Goal: Download file/media: Obtain a digital file from the website

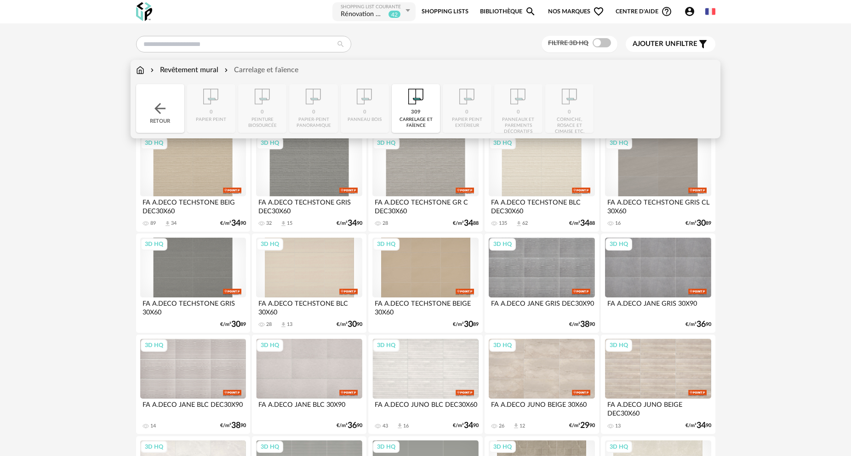
click at [143, 71] on img at bounding box center [140, 70] width 8 height 11
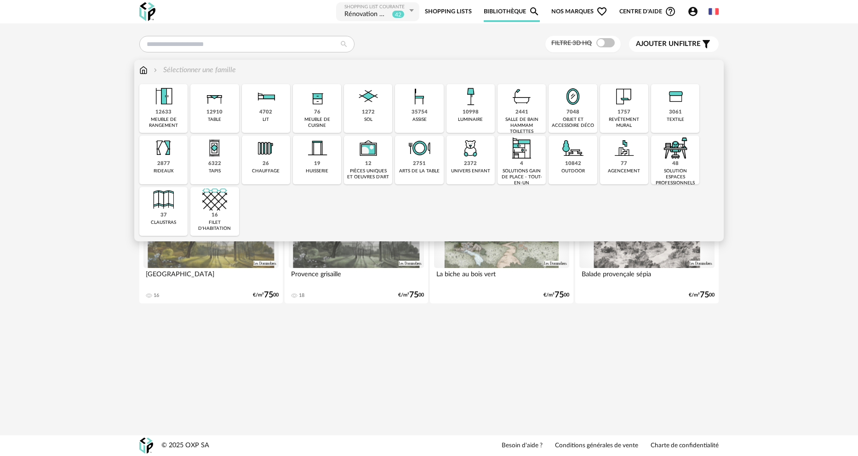
click at [218, 115] on div "12910" at bounding box center [214, 112] width 16 height 7
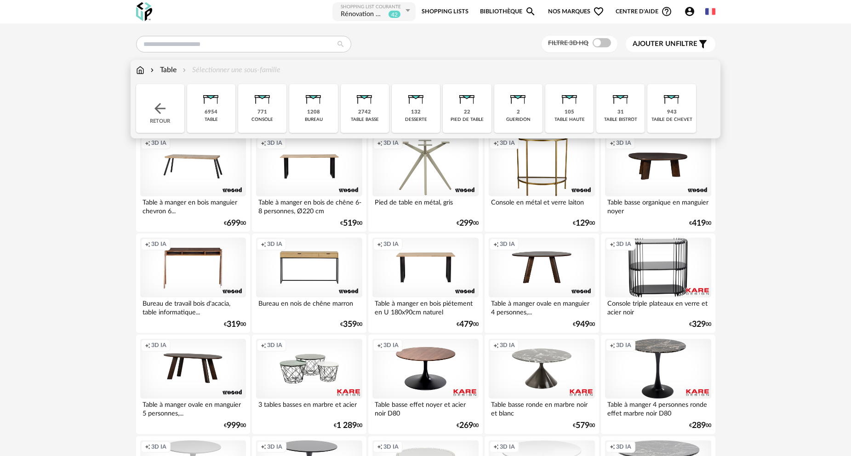
click at [364, 112] on div "2742" at bounding box center [364, 112] width 13 height 7
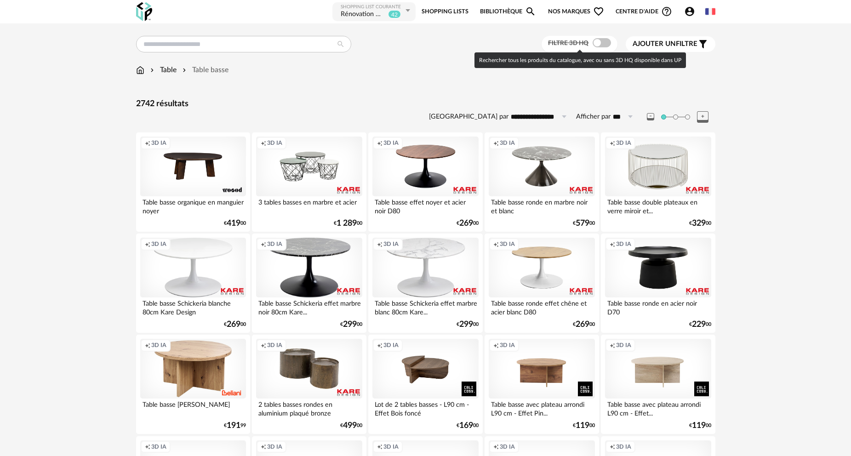
click at [602, 41] on span at bounding box center [601, 42] width 18 height 9
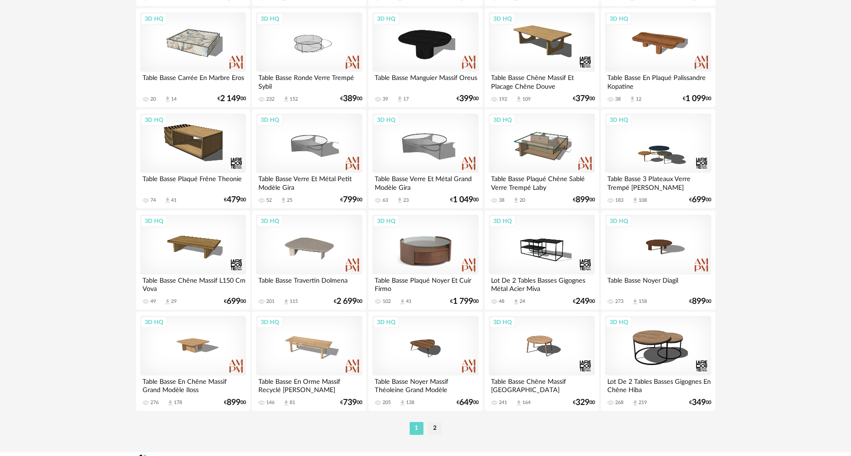
scroll to position [1760, 0]
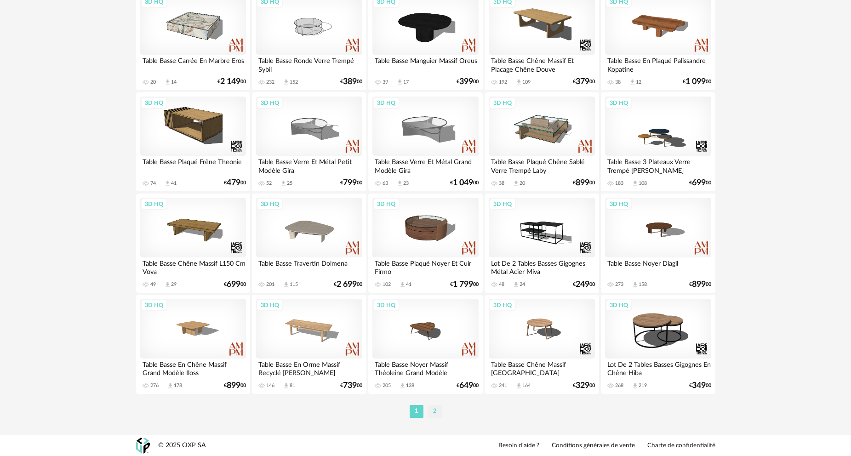
click at [434, 411] on li "2" at bounding box center [435, 411] width 14 height 13
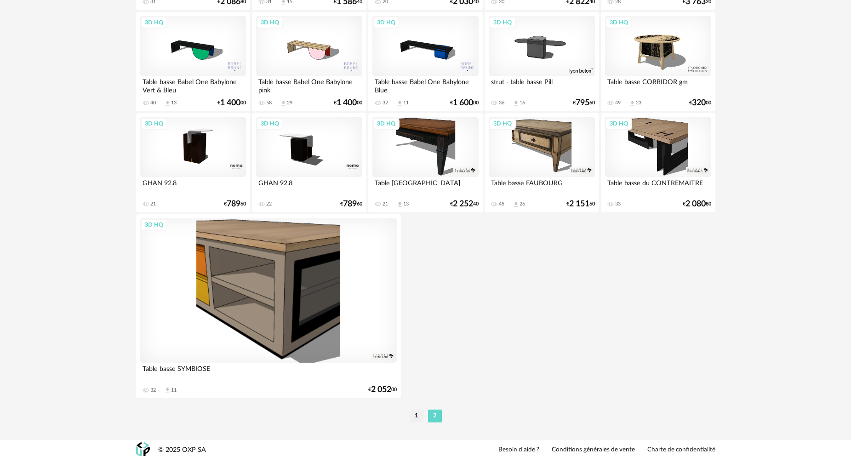
scroll to position [1035, 0]
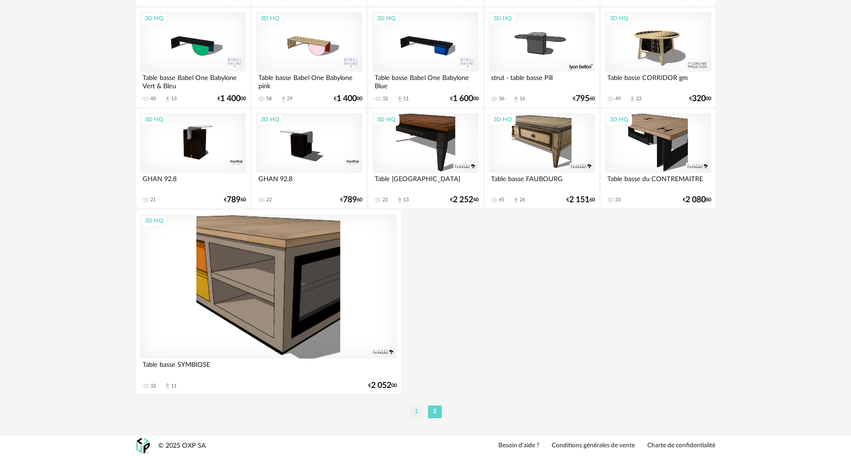
click at [418, 409] on li "1" at bounding box center [417, 411] width 14 height 13
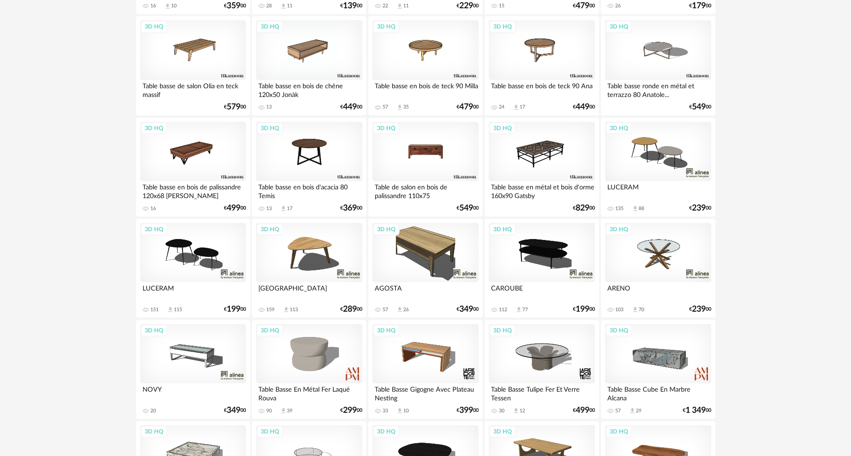
scroll to position [1333, 0]
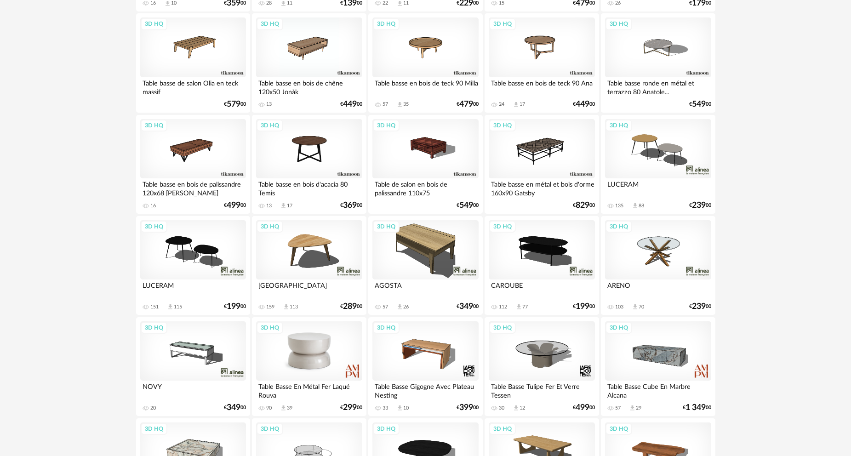
click at [316, 350] on div "3D HQ" at bounding box center [309, 351] width 106 height 60
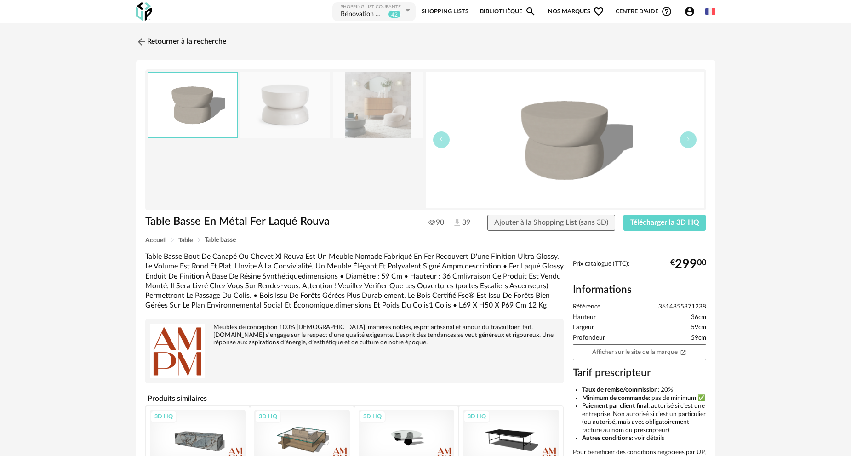
click at [273, 127] on img at bounding box center [284, 105] width 89 height 66
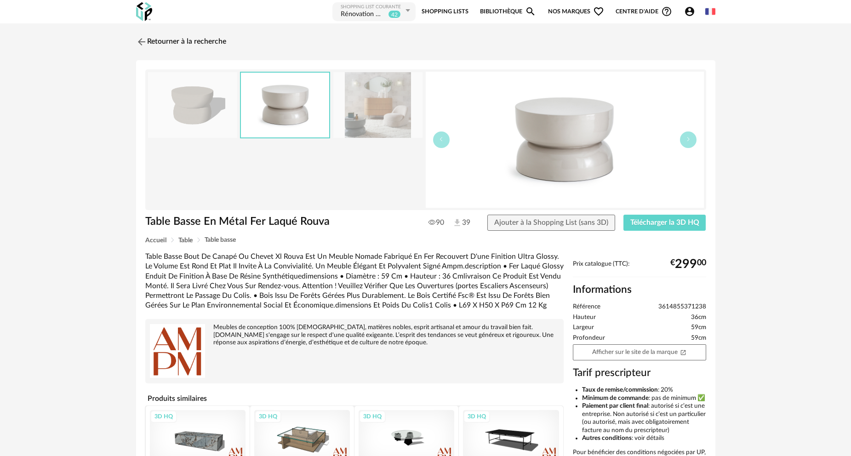
click at [365, 118] on img at bounding box center [377, 105] width 89 height 66
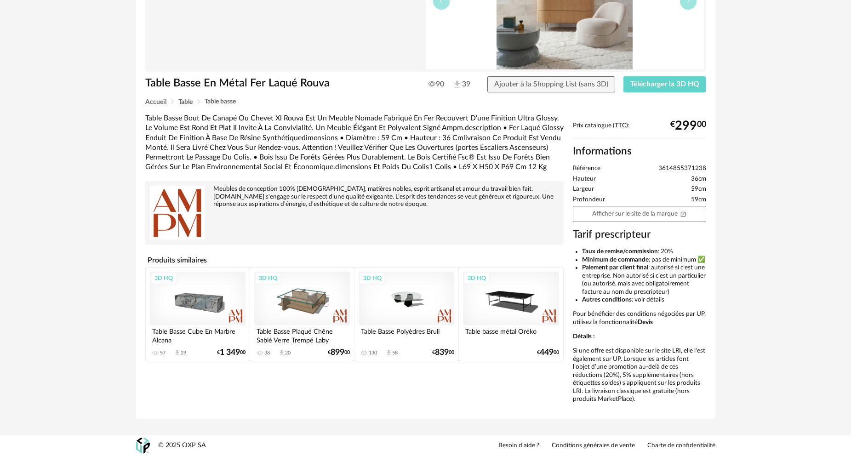
scroll to position [154, 0]
click at [664, 80] on span "Télécharger la 3D HQ" at bounding box center [664, 83] width 69 height 7
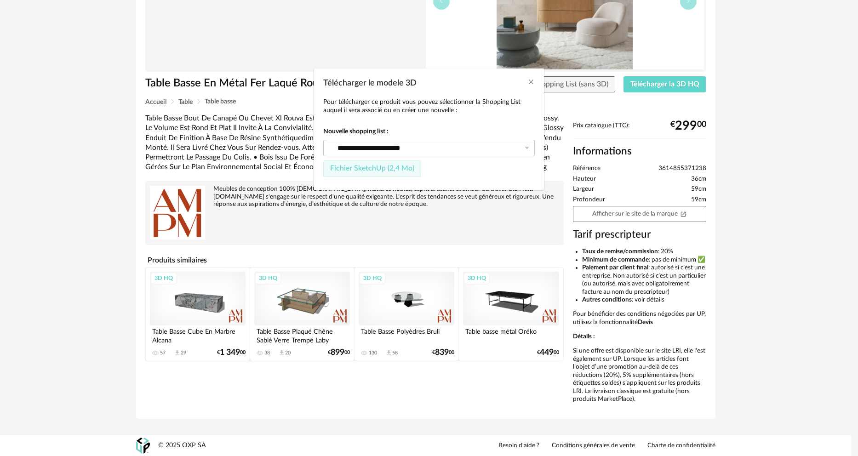
click at [396, 171] on span "Fichier SketchUp (2,4 Mo)" at bounding box center [372, 168] width 84 height 7
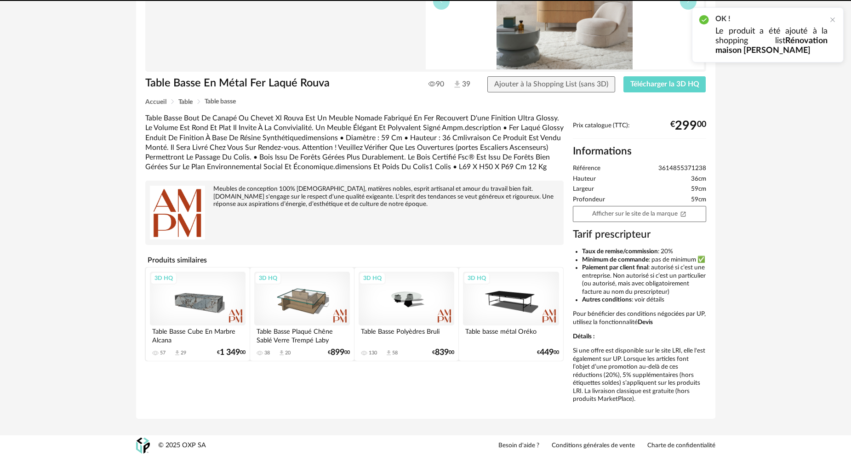
click at [202, 288] on div "3D HQ" at bounding box center [198, 299] width 96 height 54
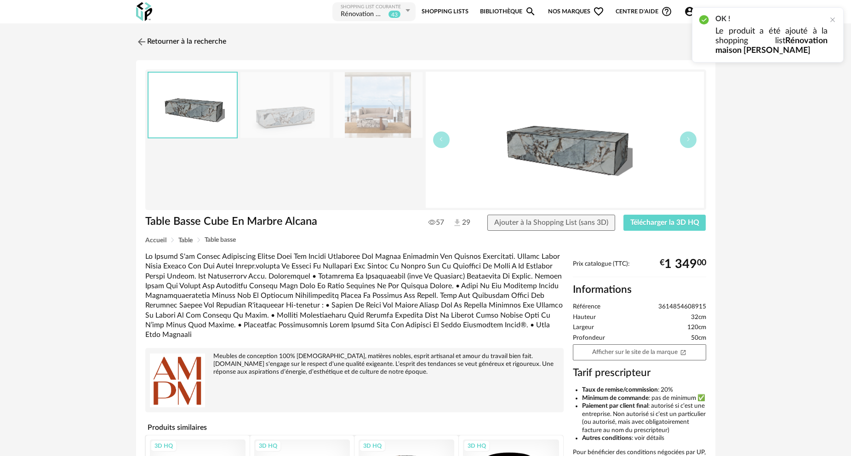
click at [366, 115] on img at bounding box center [377, 105] width 89 height 66
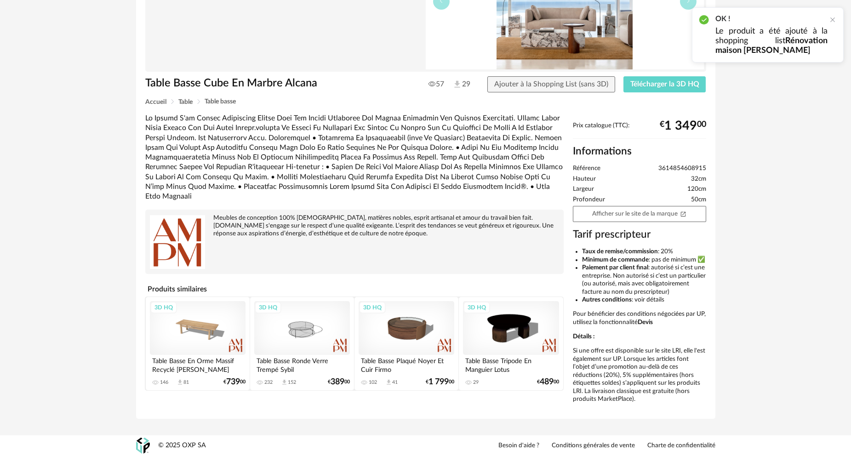
scroll to position [154, 0]
click at [500, 308] on div "3D HQ" at bounding box center [511, 328] width 96 height 54
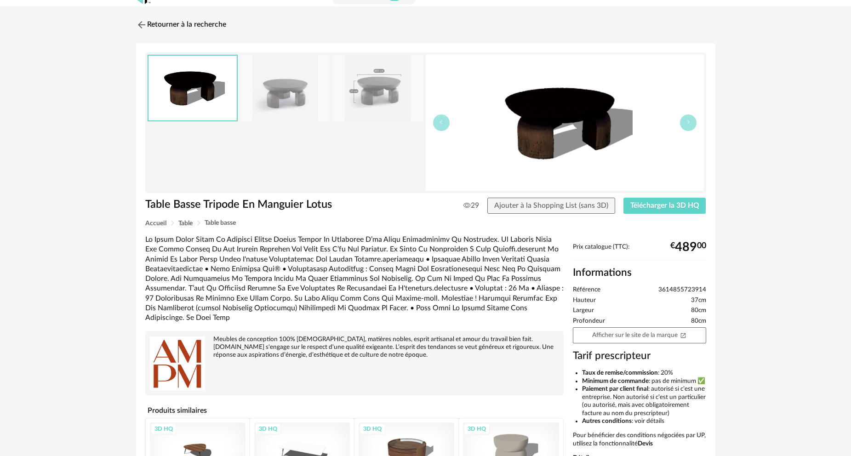
scroll to position [154, 0]
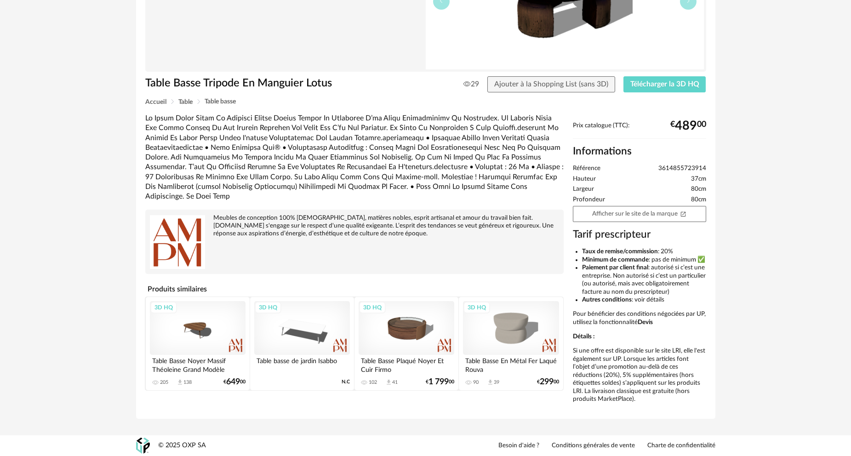
click at [200, 305] on div "3D HQ" at bounding box center [198, 328] width 96 height 54
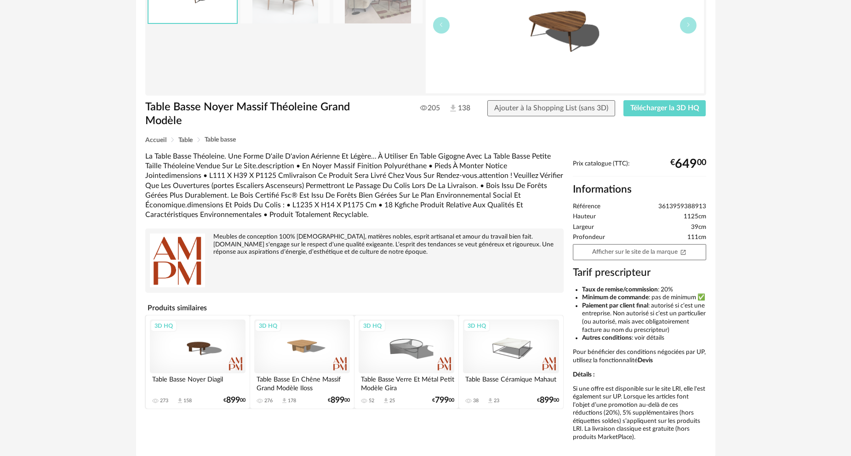
scroll to position [169, 0]
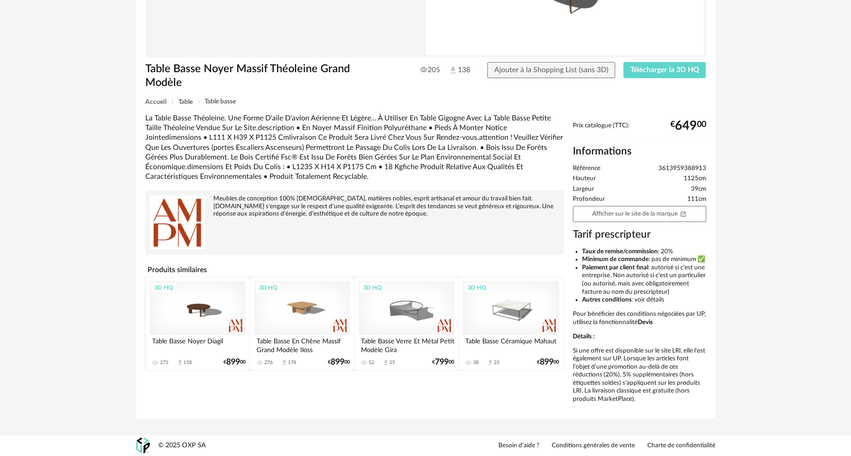
click at [215, 303] on div "3D HQ" at bounding box center [198, 308] width 96 height 54
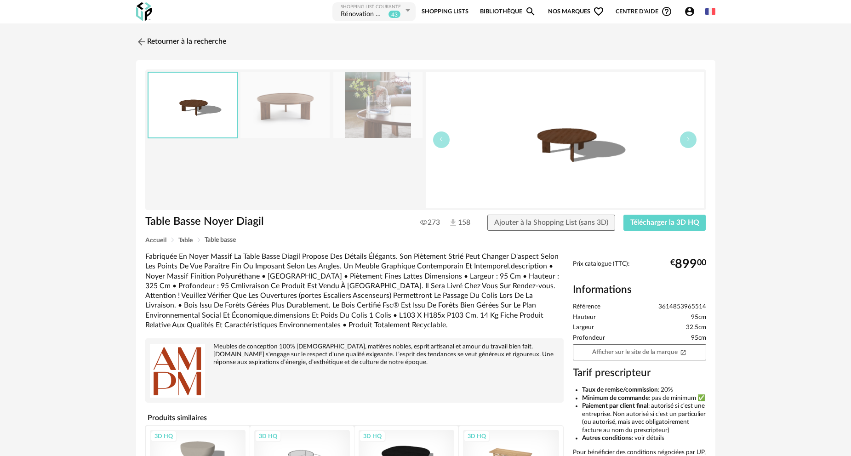
click at [501, 12] on link "Bibliothèque Magnify icon" at bounding box center [508, 11] width 56 height 21
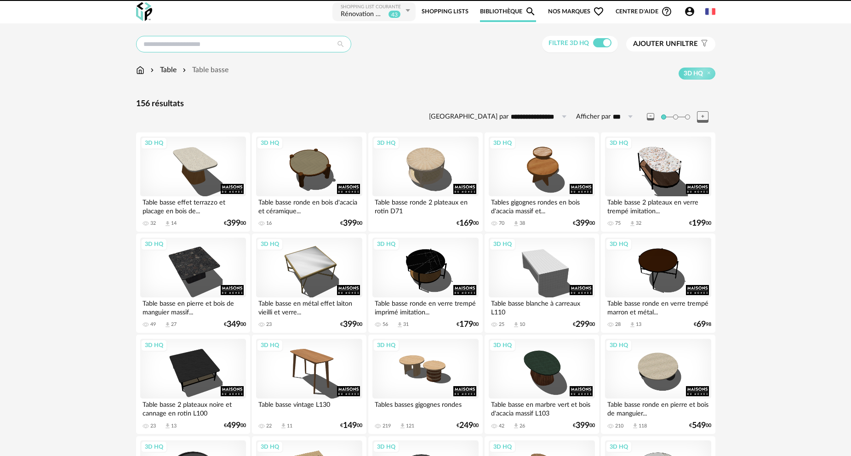
click at [205, 46] on input "text" at bounding box center [243, 44] width 215 height 17
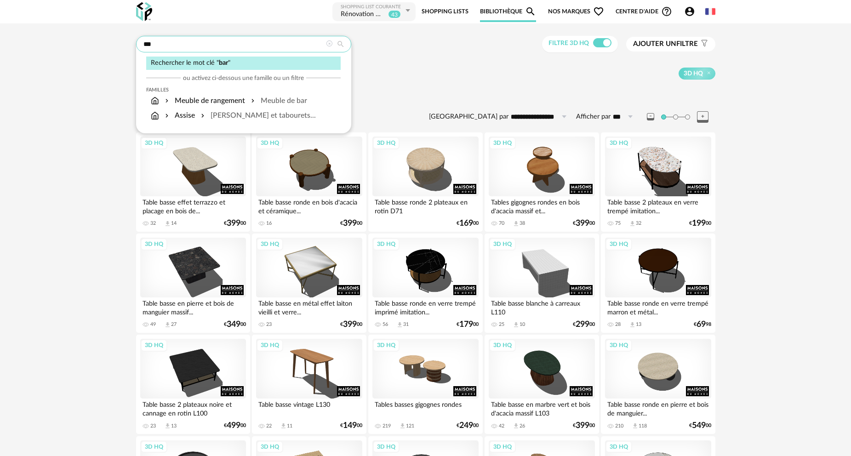
type input "***"
type input "**********"
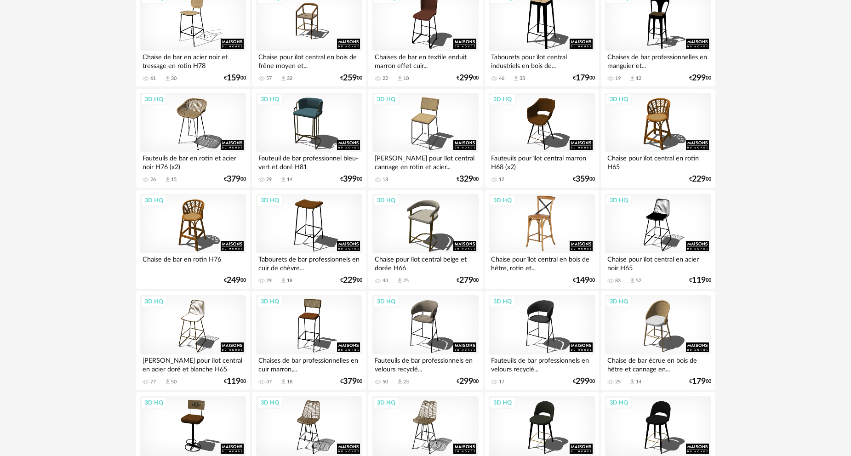
scroll to position [368, 0]
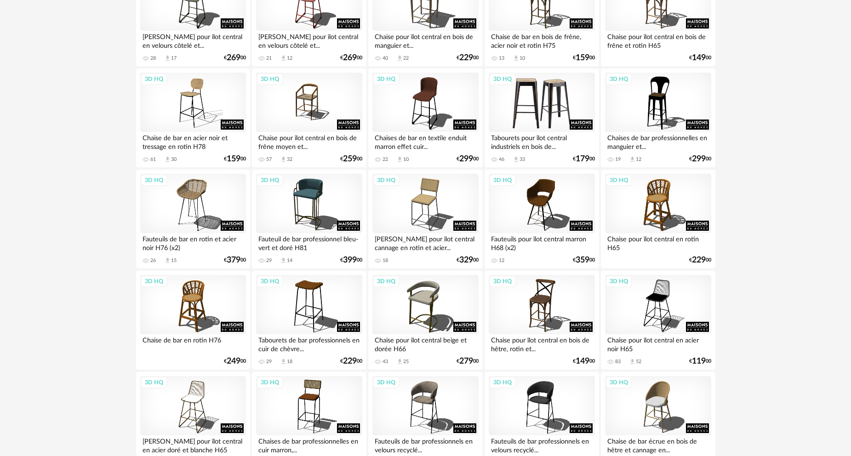
click at [555, 108] on div "3D HQ" at bounding box center [542, 103] width 106 height 60
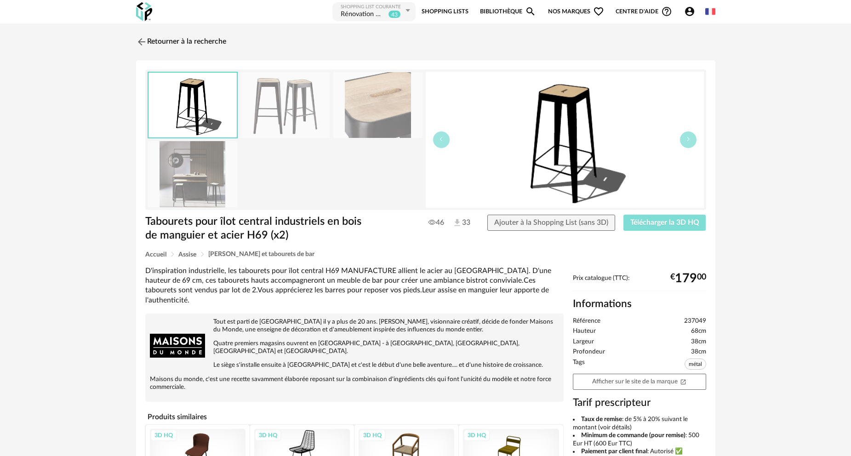
click at [649, 223] on span "Télécharger la 3D HQ" at bounding box center [664, 222] width 69 height 7
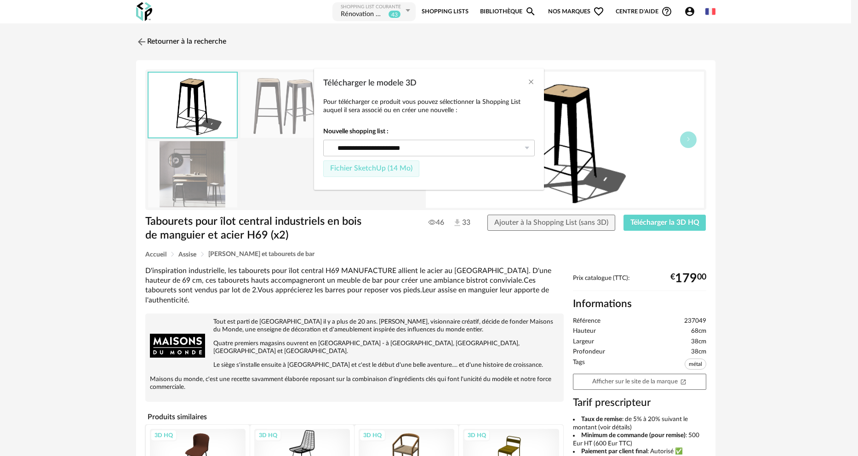
click at [396, 170] on span "Fichier SketchUp (14 Mo)" at bounding box center [371, 168] width 82 height 7
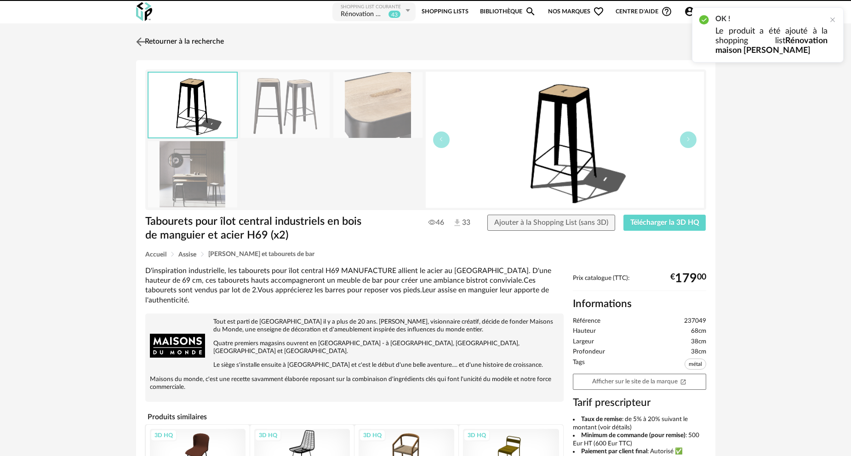
click at [188, 46] on link "Retourner à la recherche" at bounding box center [179, 42] width 90 height 20
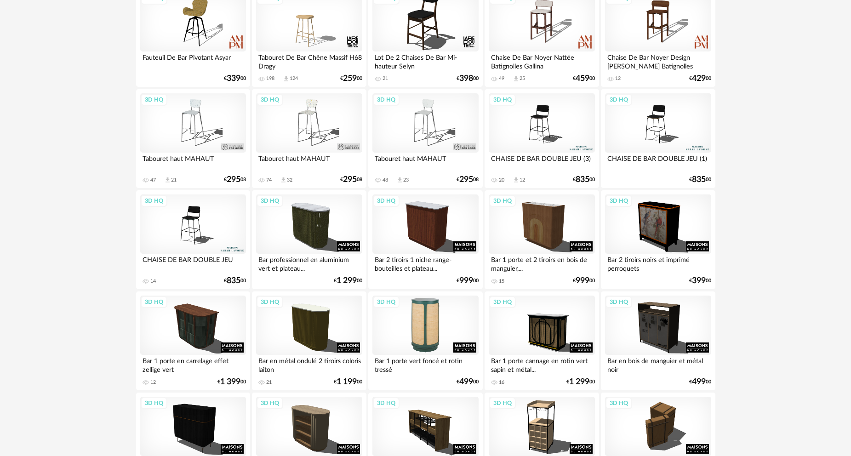
scroll to position [1517, 0]
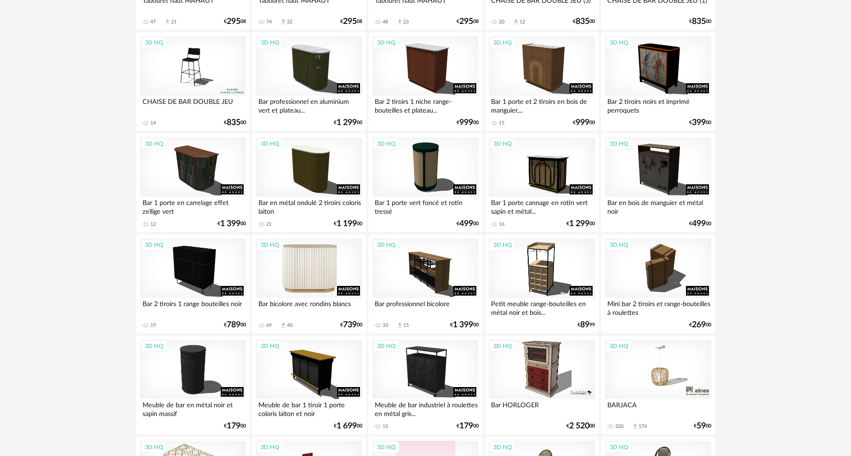
click at [311, 272] on div "3D HQ" at bounding box center [309, 269] width 106 height 60
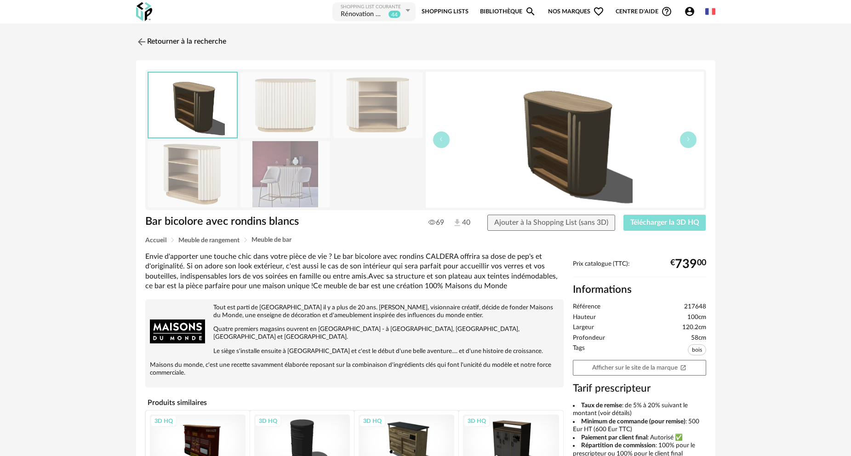
click at [686, 219] on span "Télécharger la 3D HQ" at bounding box center [664, 222] width 69 height 7
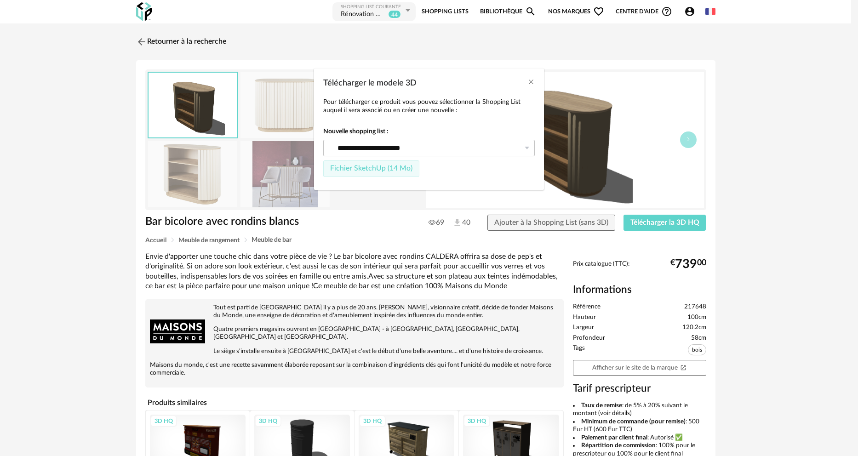
click at [373, 168] on span "Fichier SketchUp (14 Mo)" at bounding box center [371, 168] width 82 height 7
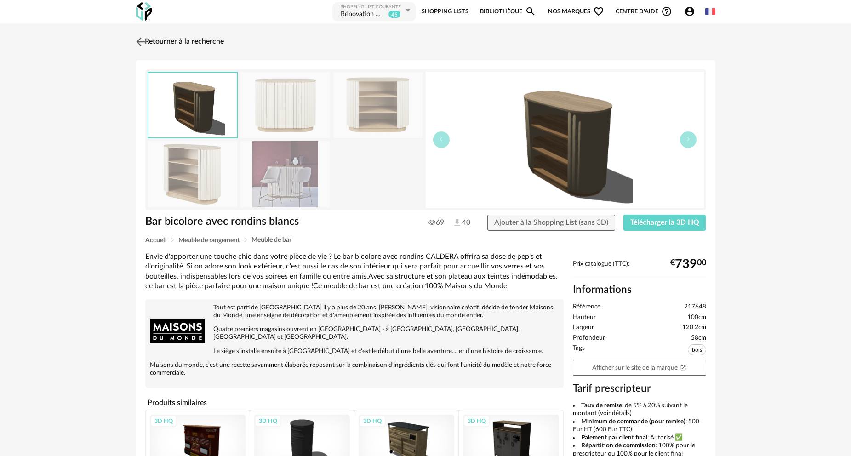
click at [181, 42] on link "Retourner à la recherche" at bounding box center [179, 42] width 90 height 20
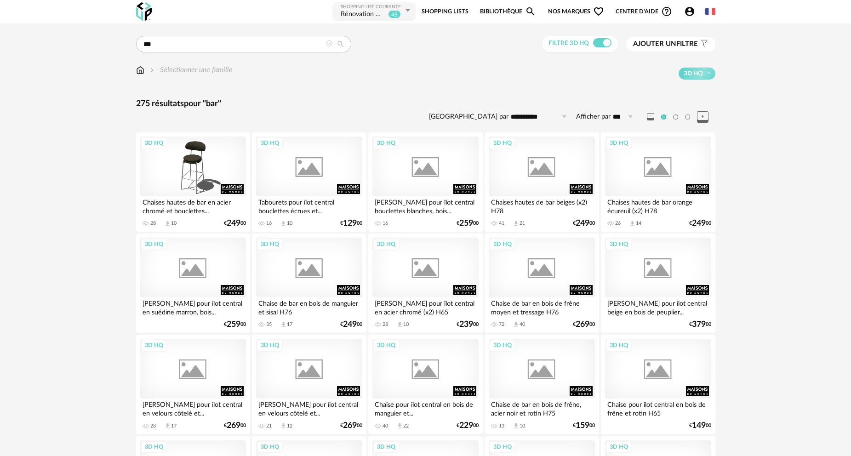
scroll to position [1517, 0]
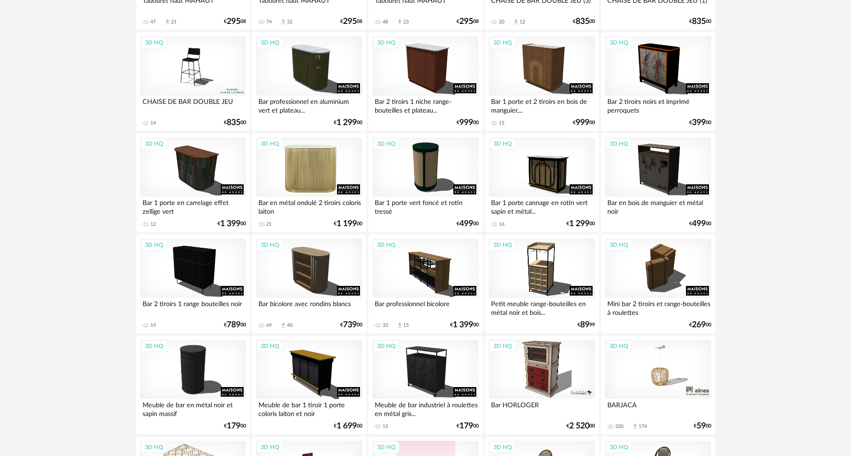
click at [323, 174] on div "3D HQ" at bounding box center [309, 167] width 106 height 60
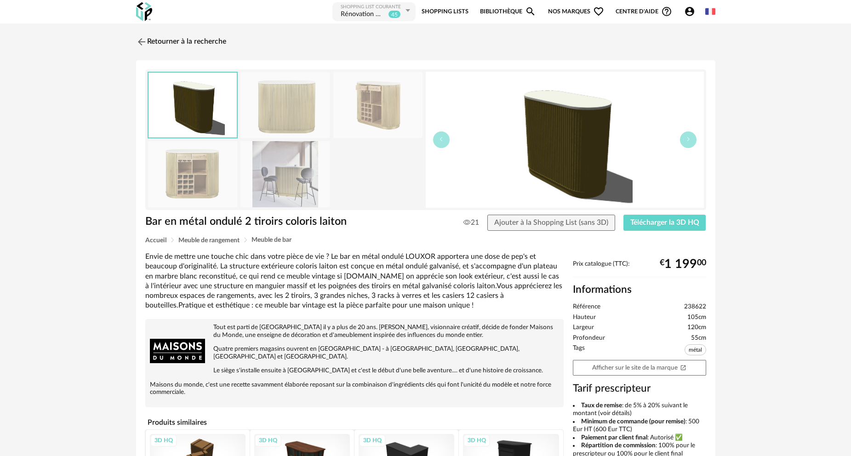
click at [291, 174] on img at bounding box center [284, 174] width 89 height 66
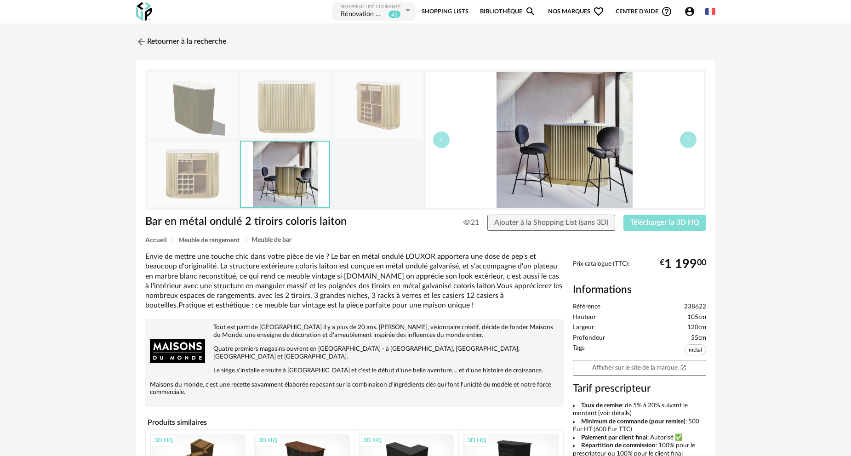
click at [659, 222] on span "Télécharger la 3D HQ" at bounding box center [664, 222] width 69 height 7
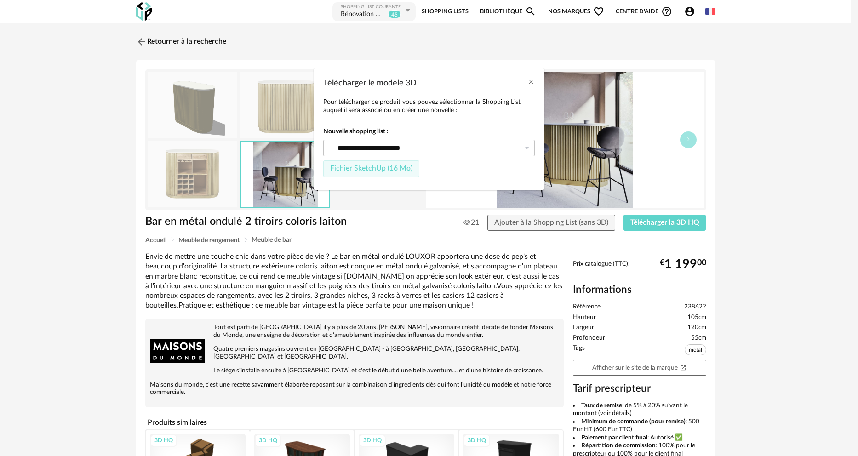
click at [395, 171] on span "Fichier SketchUp (16 Mo)" at bounding box center [371, 168] width 82 height 7
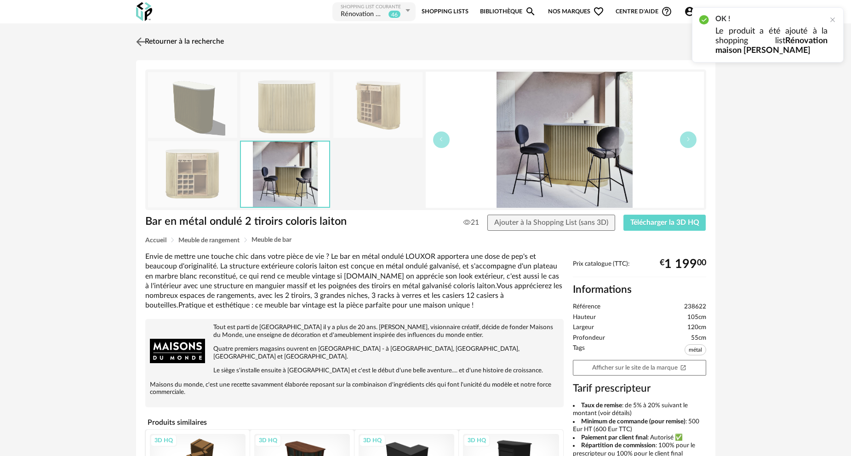
click at [186, 41] on link "Retourner à la recherche" at bounding box center [179, 42] width 90 height 20
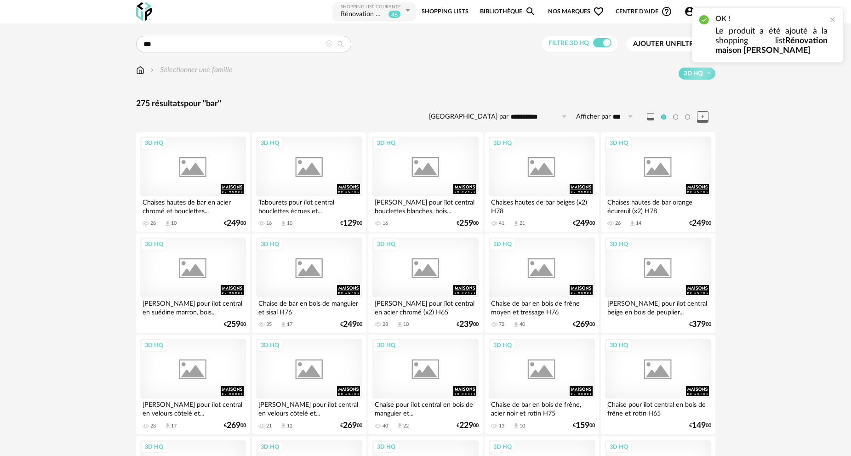
scroll to position [1517, 0]
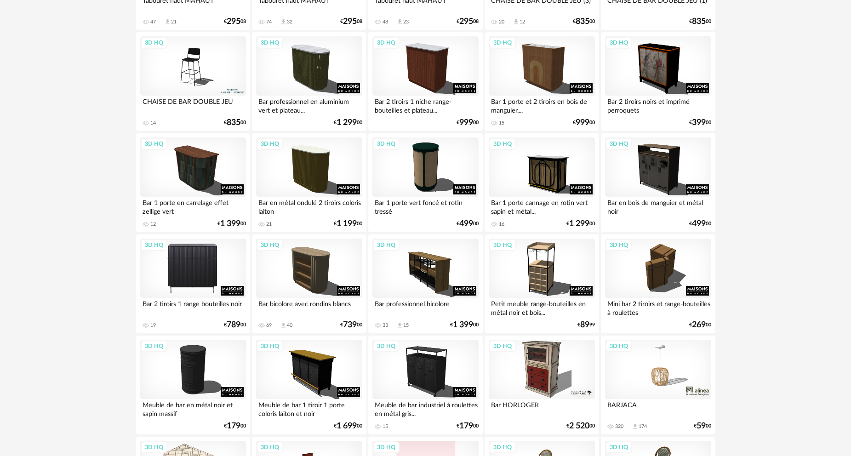
click at [204, 269] on div "3D HQ" at bounding box center [193, 269] width 106 height 60
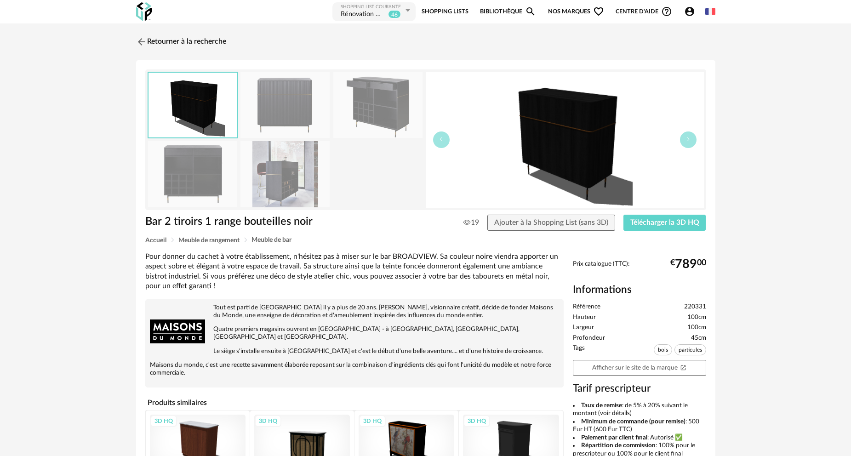
click at [292, 180] on img at bounding box center [284, 174] width 89 height 66
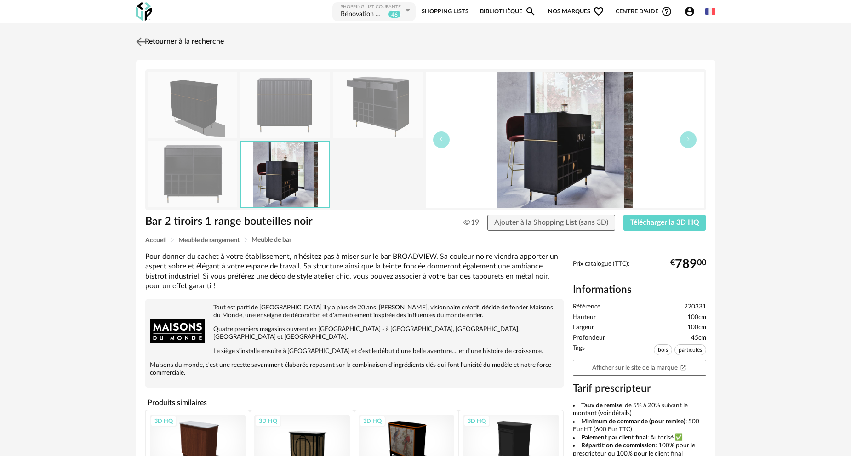
click at [185, 42] on link "Retourner à la recherche" at bounding box center [179, 42] width 90 height 20
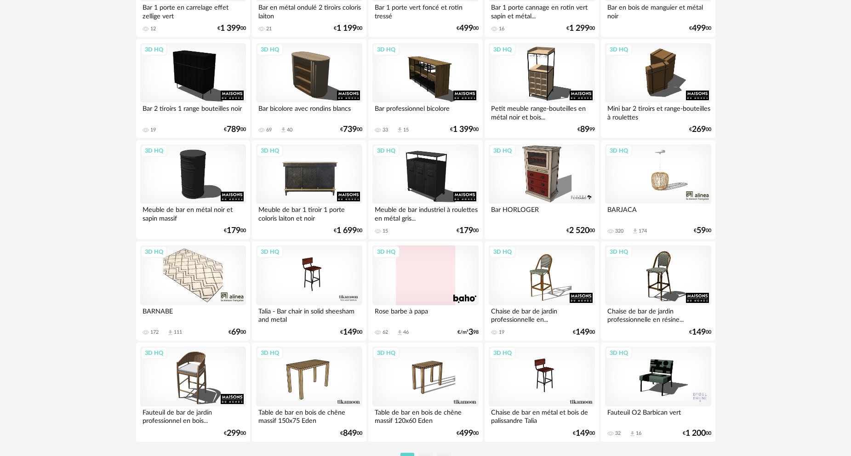
scroll to position [1760, 0]
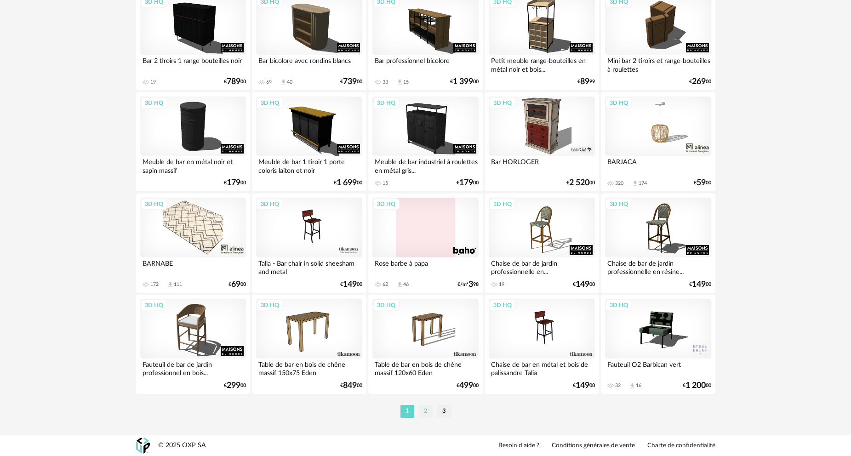
click at [428, 412] on li "2" at bounding box center [426, 411] width 14 height 13
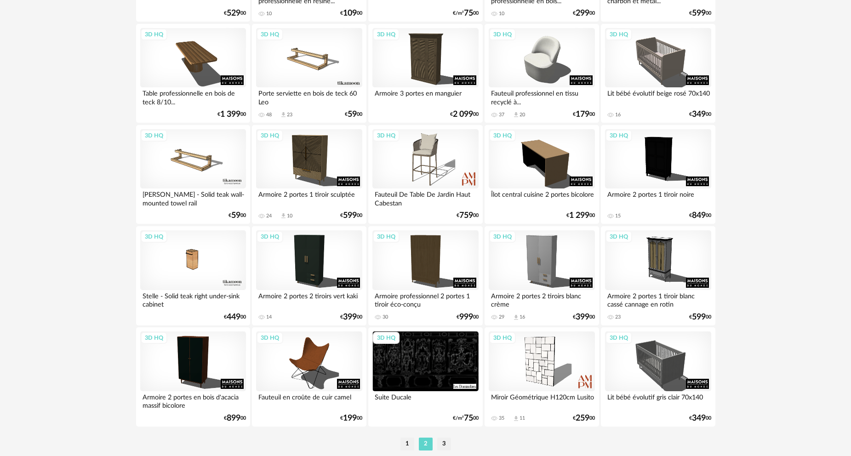
scroll to position [1760, 0]
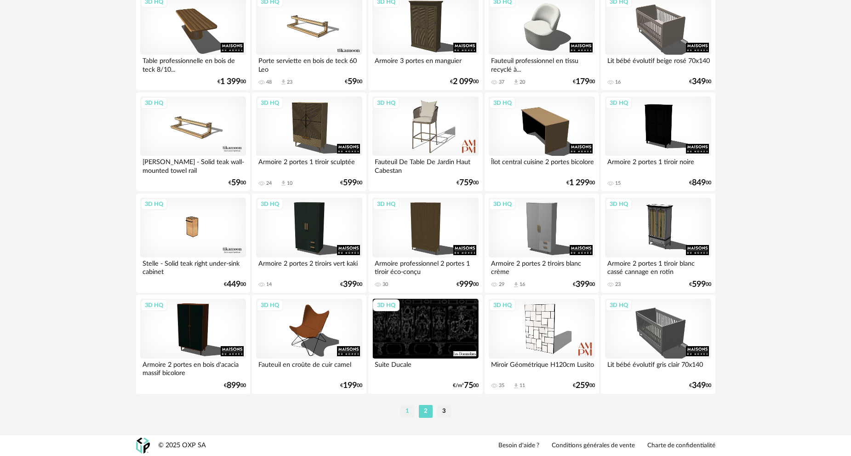
click at [405, 410] on li "1" at bounding box center [407, 411] width 14 height 13
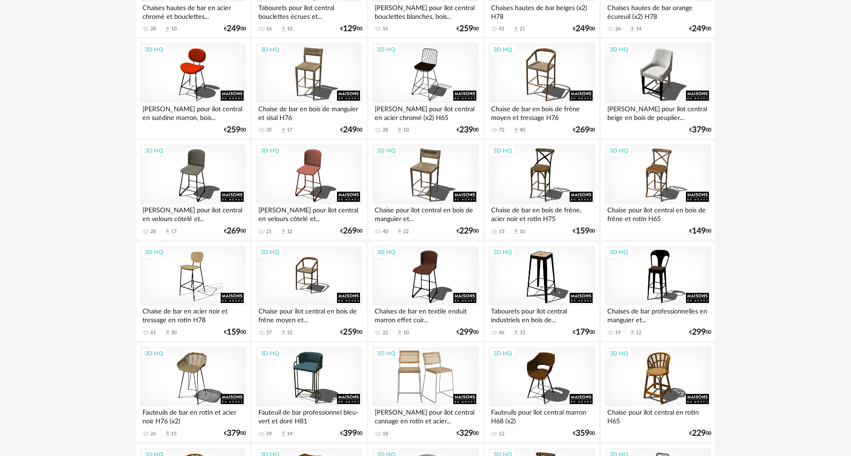
scroll to position [230, 0]
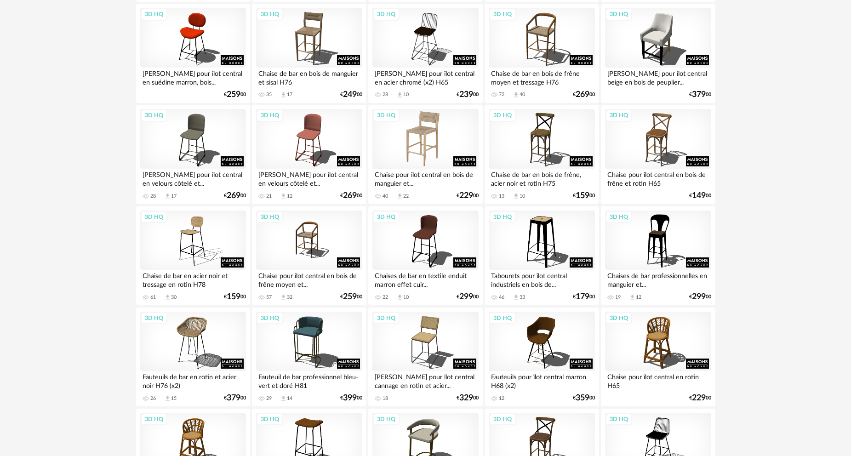
click at [444, 134] on div "3D HQ" at bounding box center [425, 139] width 106 height 60
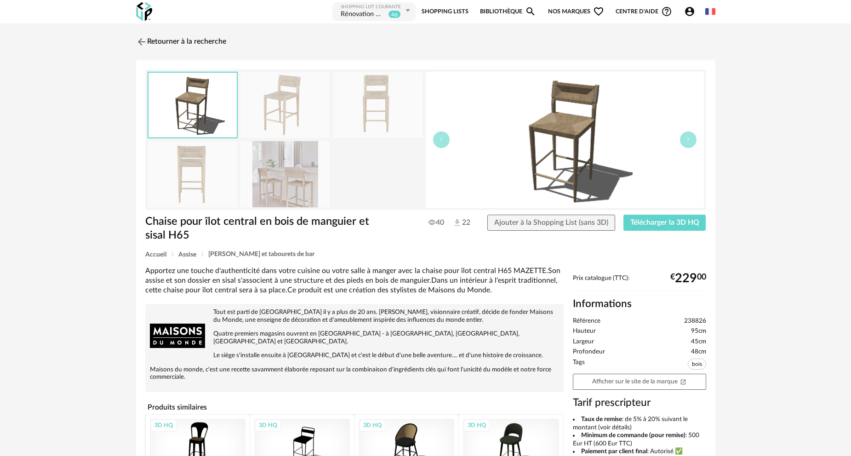
click at [304, 163] on img at bounding box center [284, 174] width 89 height 66
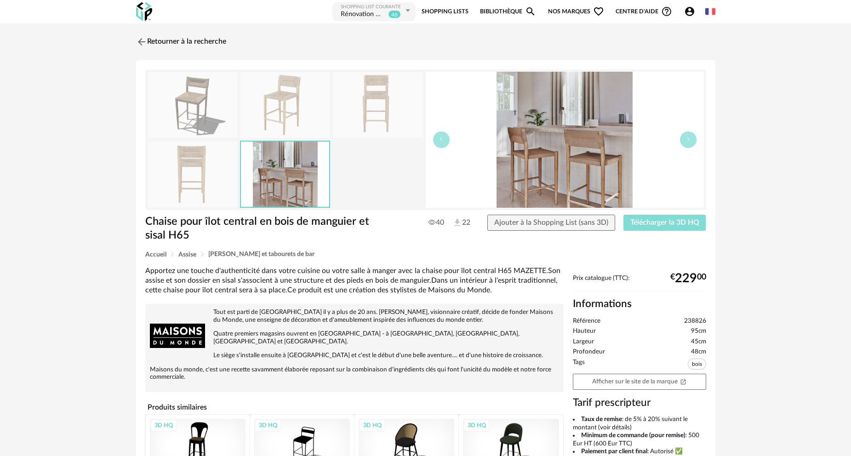
click at [655, 222] on span "Télécharger la 3D HQ" at bounding box center [664, 222] width 69 height 7
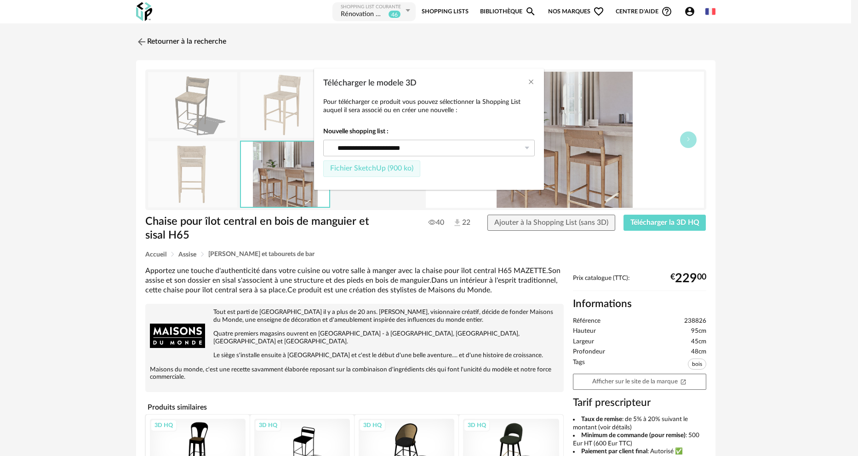
click at [387, 166] on span "Fichier SketchUp (900 ko)" at bounding box center [371, 168] width 83 height 7
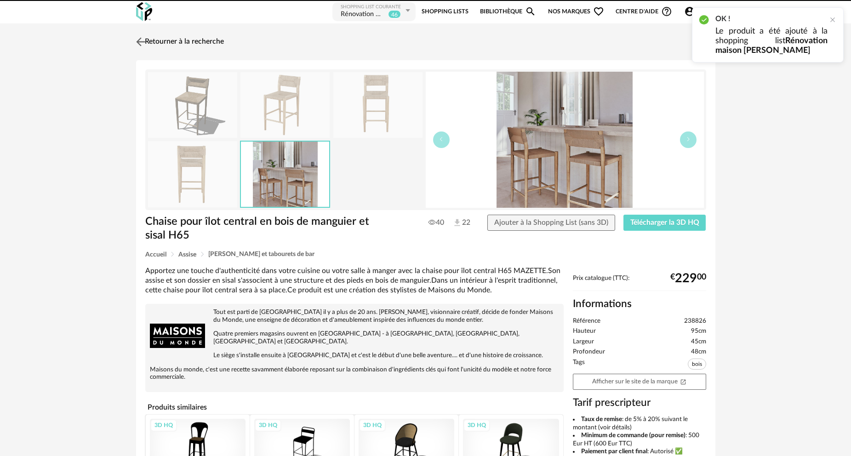
click at [191, 41] on link "Retourner à la recherche" at bounding box center [179, 42] width 90 height 20
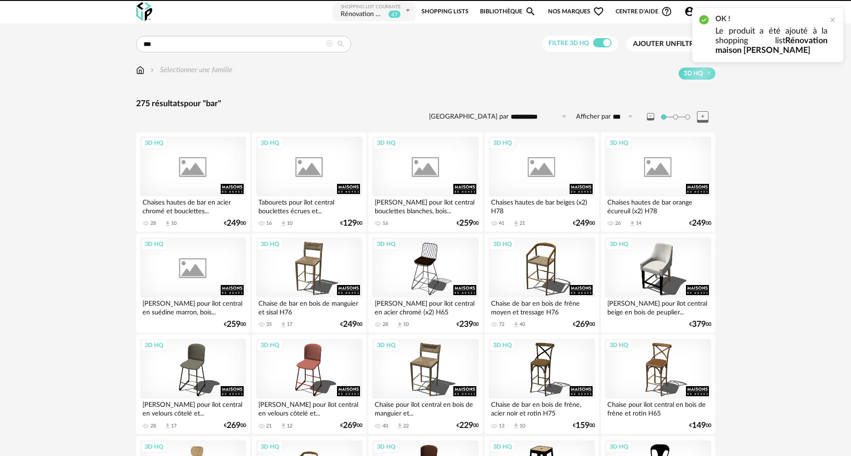
scroll to position [230, 0]
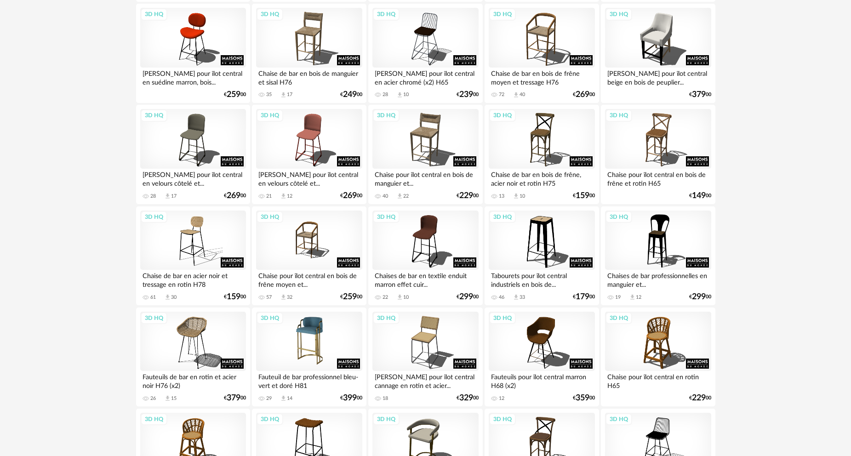
click at [321, 339] on div "3D HQ" at bounding box center [309, 342] width 106 height 60
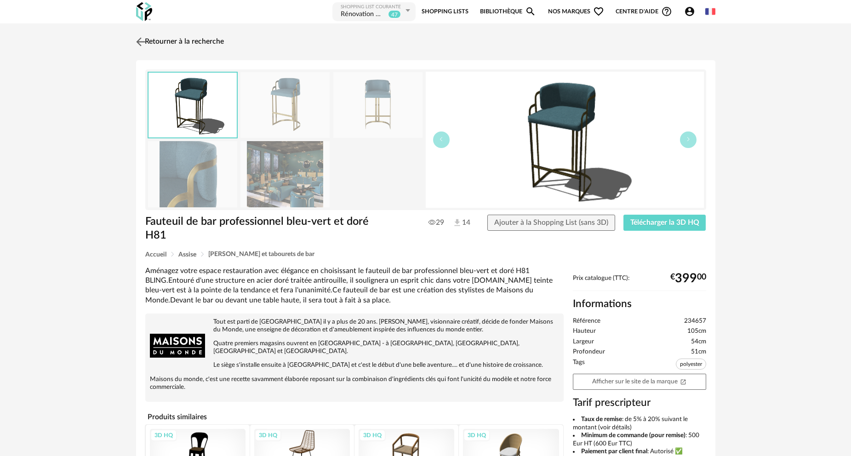
click at [184, 42] on link "Retourner à la recherche" at bounding box center [179, 42] width 90 height 20
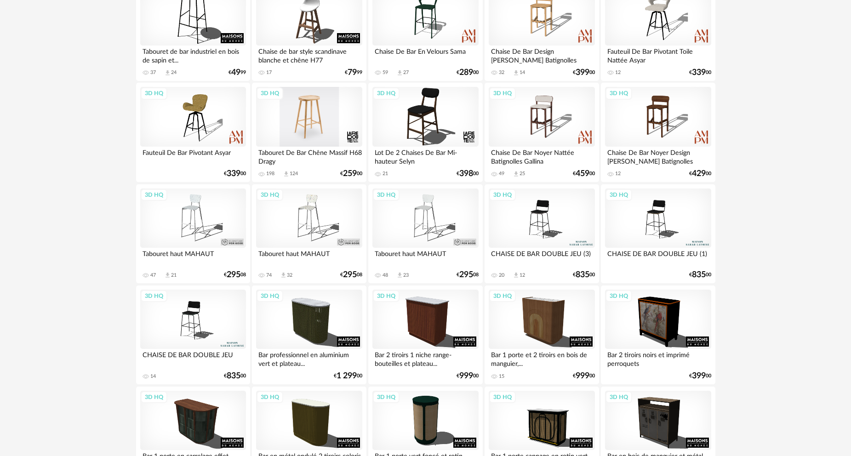
scroll to position [1241, 0]
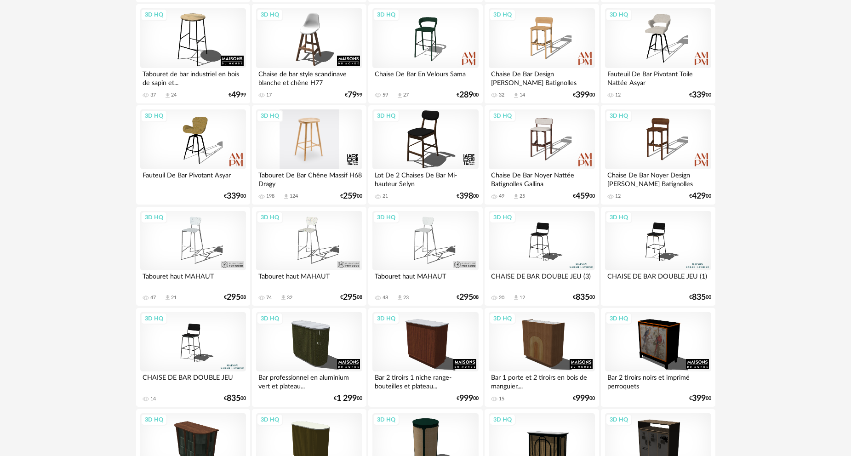
click at [314, 160] on div "3D HQ" at bounding box center [309, 139] width 106 height 60
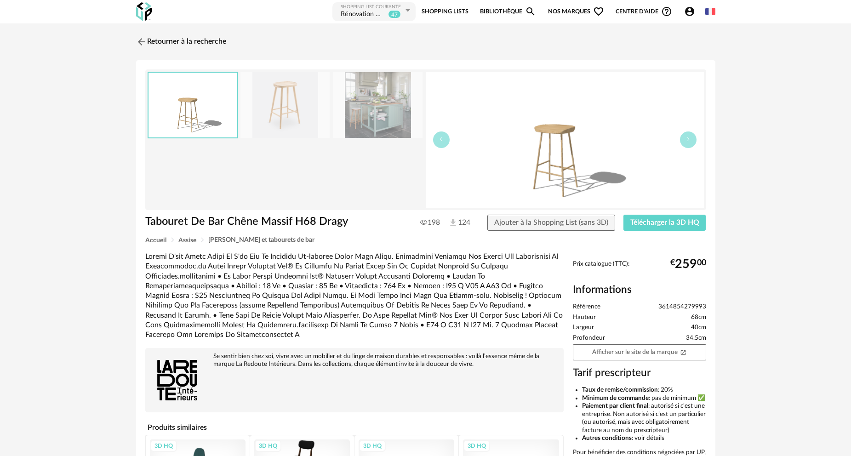
click at [516, 11] on link "Bibliothèque Magnify icon" at bounding box center [508, 11] width 56 height 21
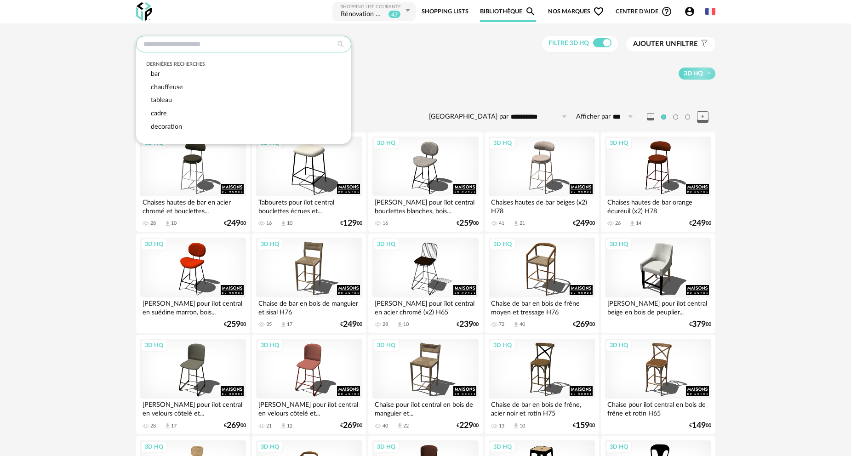
click at [228, 49] on input "text" at bounding box center [243, 44] width 215 height 17
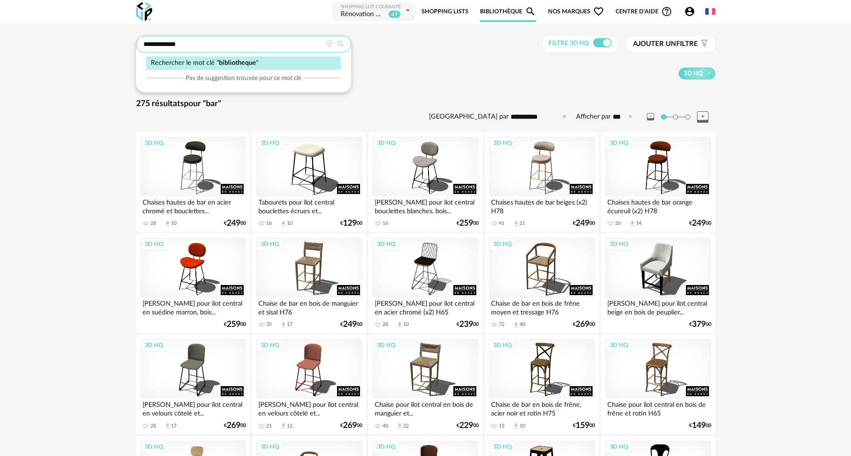
type input "**********"
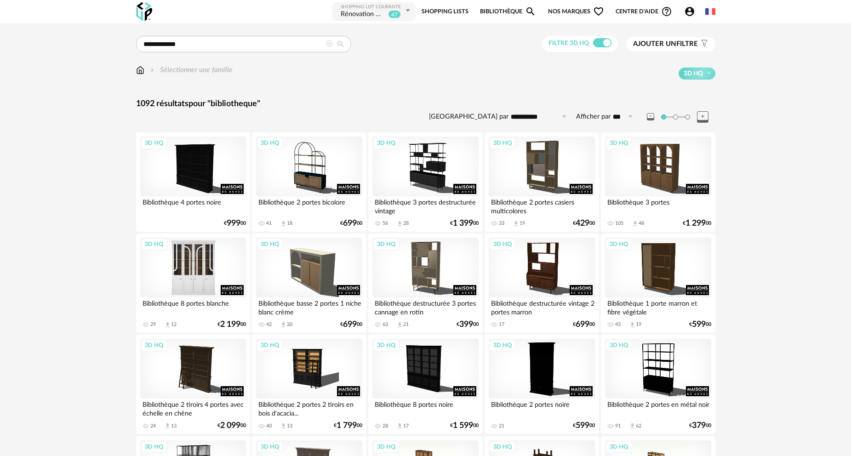
click at [207, 269] on div "3D HQ" at bounding box center [193, 268] width 106 height 60
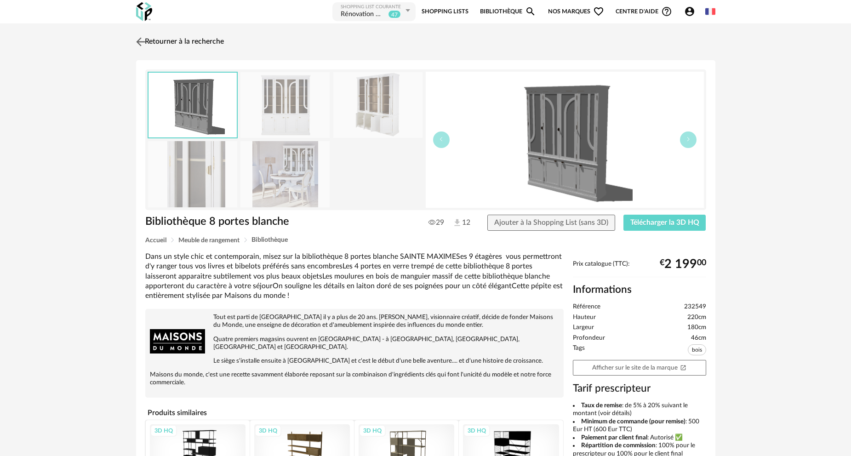
click at [163, 42] on link "Retourner à la recherche" at bounding box center [179, 42] width 90 height 20
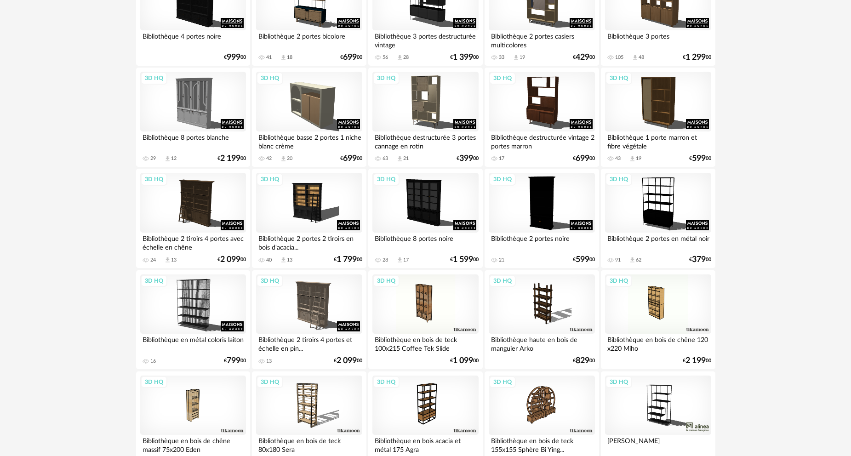
scroll to position [184, 0]
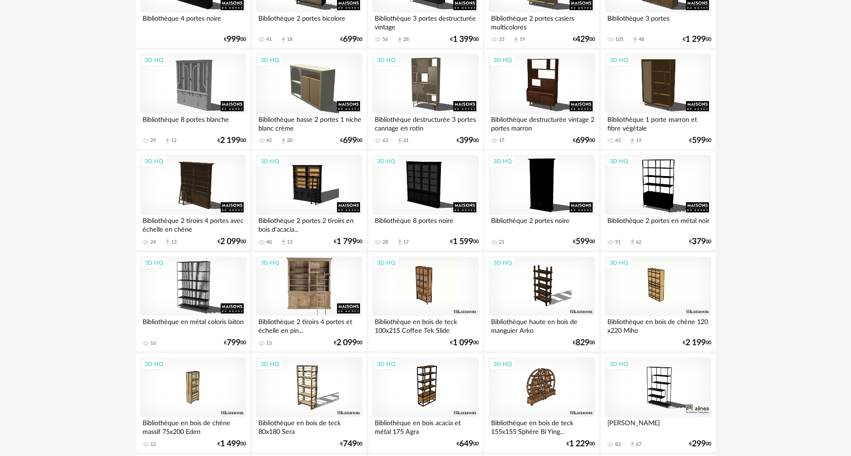
click at [332, 279] on div "3D HQ" at bounding box center [309, 286] width 106 height 60
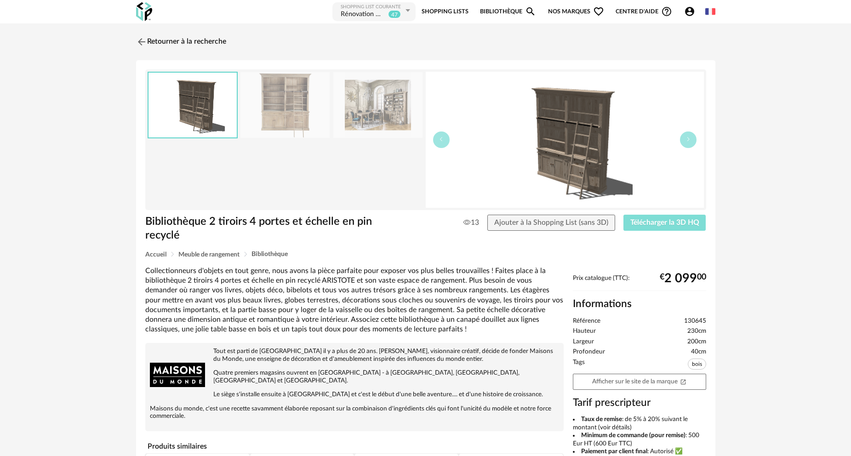
click at [646, 224] on span "Télécharger la 3D HQ" at bounding box center [664, 222] width 69 height 7
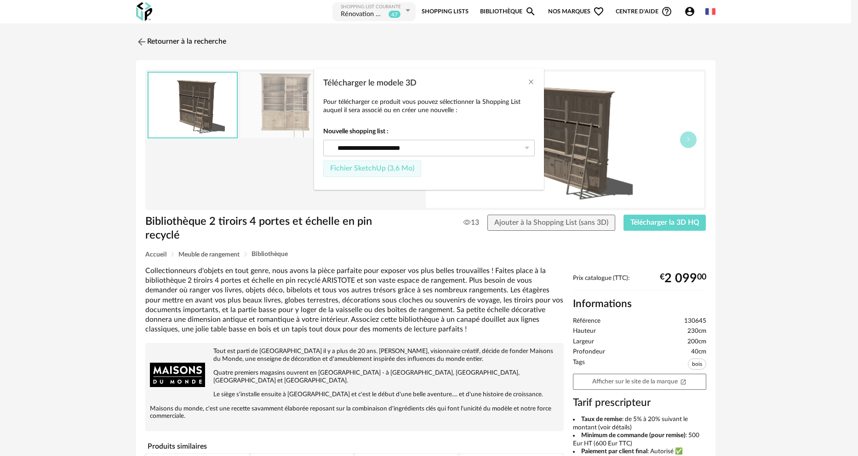
click at [387, 171] on span "Fichier SketchUp (3,6 Mo)" at bounding box center [372, 168] width 84 height 7
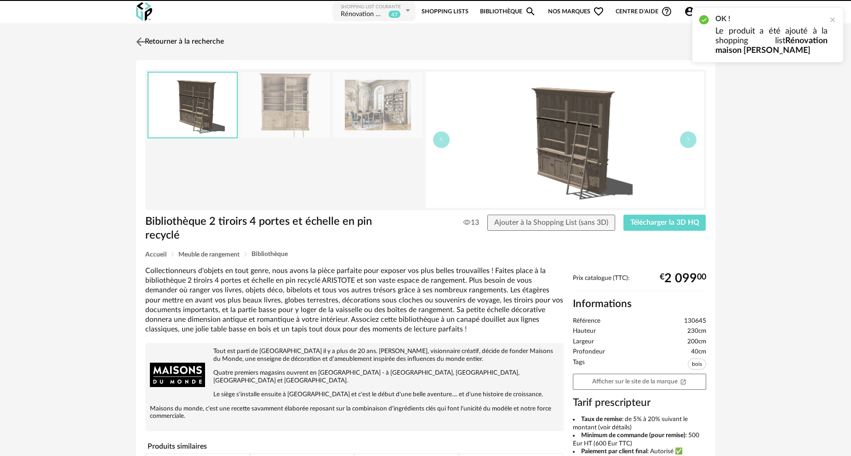
click at [170, 41] on link "Retourner à la recherche" at bounding box center [179, 42] width 90 height 20
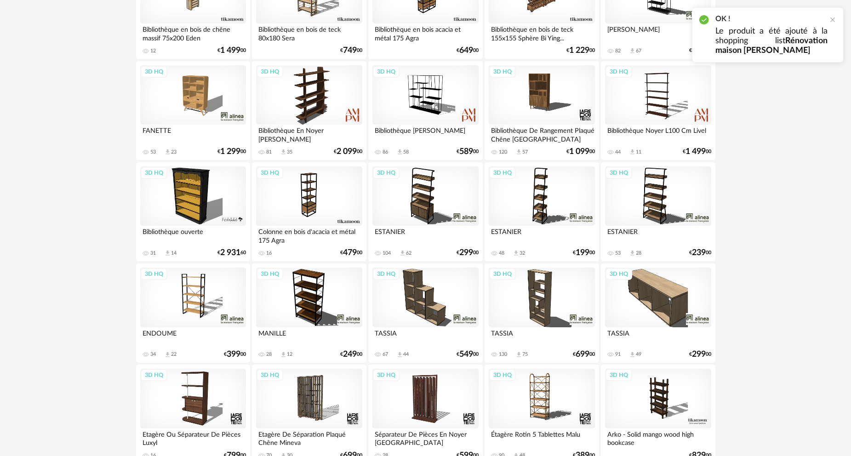
scroll to position [598, 0]
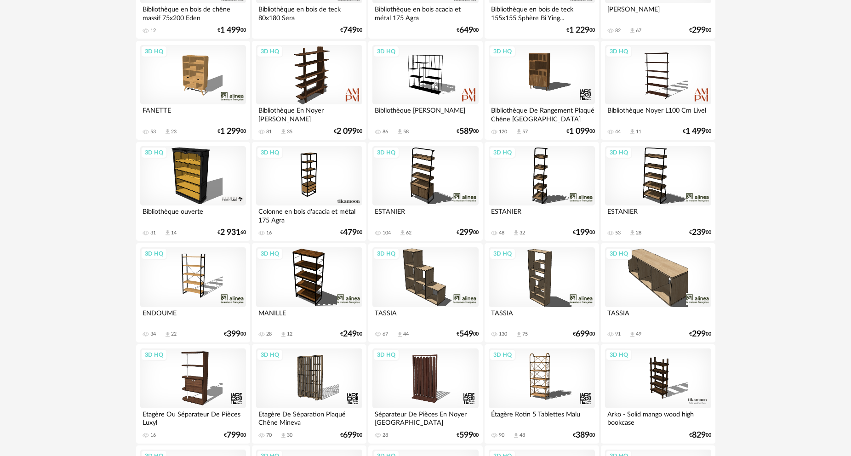
click at [180, 181] on div "3D HQ" at bounding box center [193, 176] width 106 height 60
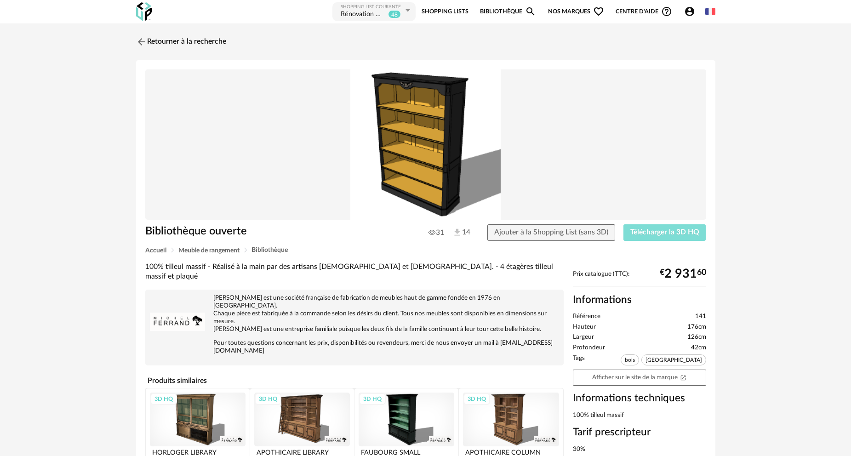
click at [651, 232] on span "Télécharger la 3D HQ" at bounding box center [664, 231] width 69 height 7
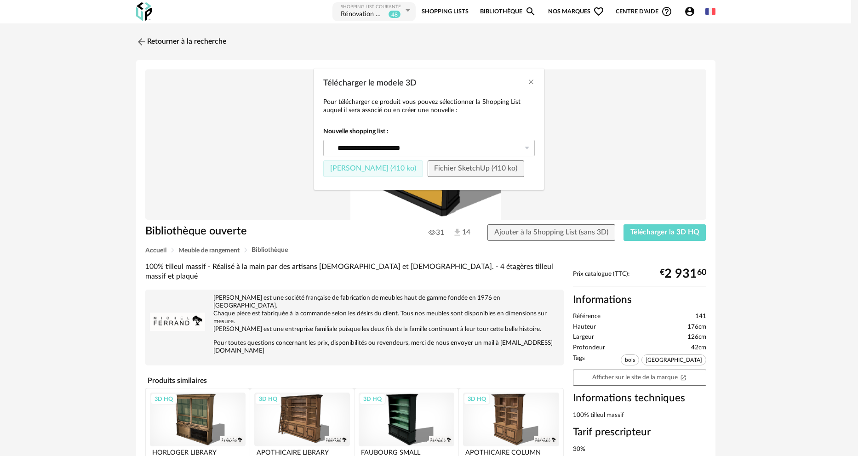
click at [388, 169] on span "Fichier Sketchup (410 ko)" at bounding box center [373, 168] width 86 height 7
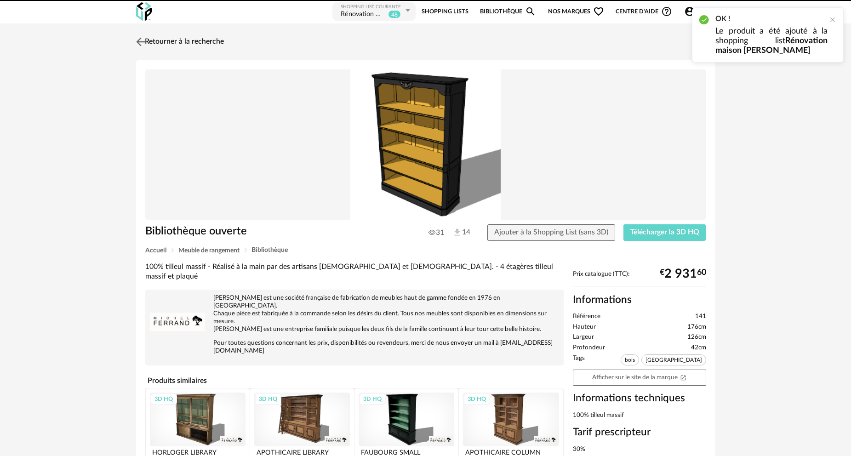
click at [179, 40] on link "Retourner à la recherche" at bounding box center [179, 42] width 90 height 20
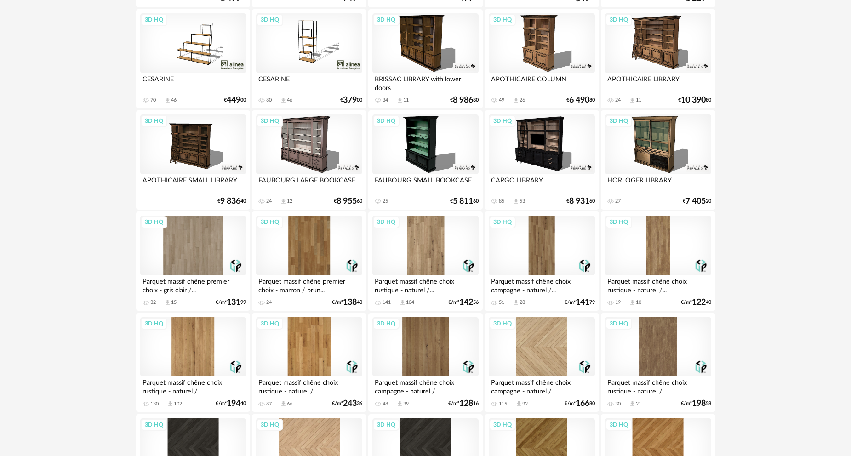
scroll to position [1149, 0]
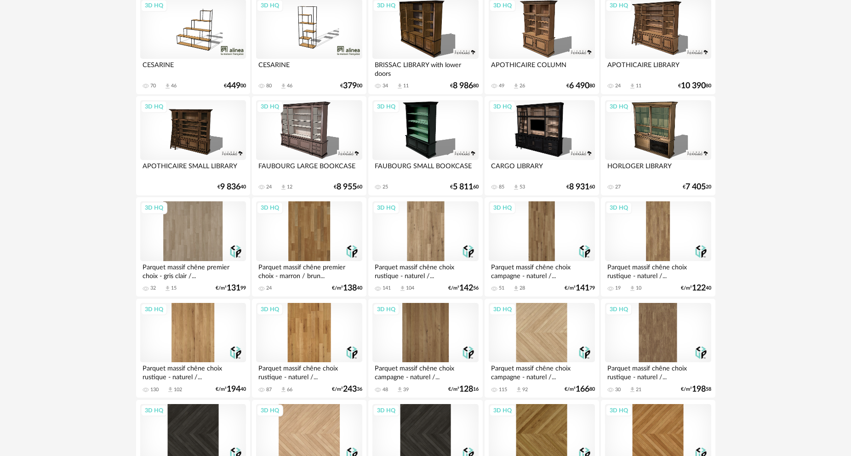
click at [653, 129] on div "3D HQ" at bounding box center [658, 130] width 106 height 60
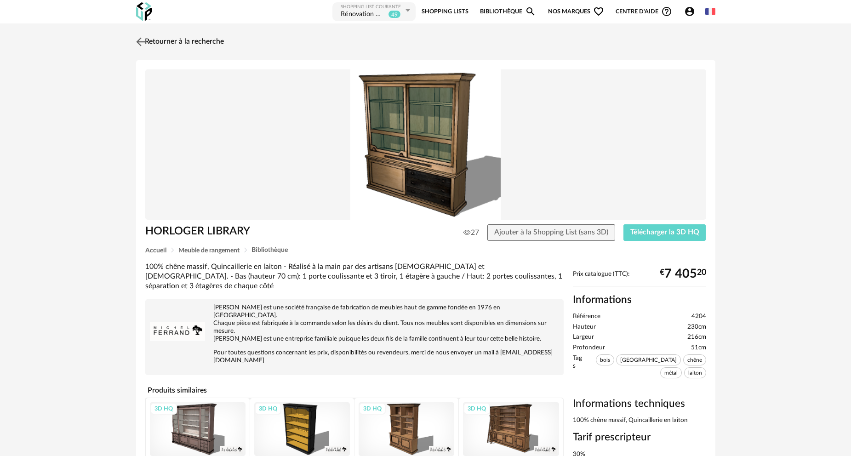
click at [191, 38] on link "Retourner à la recherche" at bounding box center [179, 42] width 90 height 20
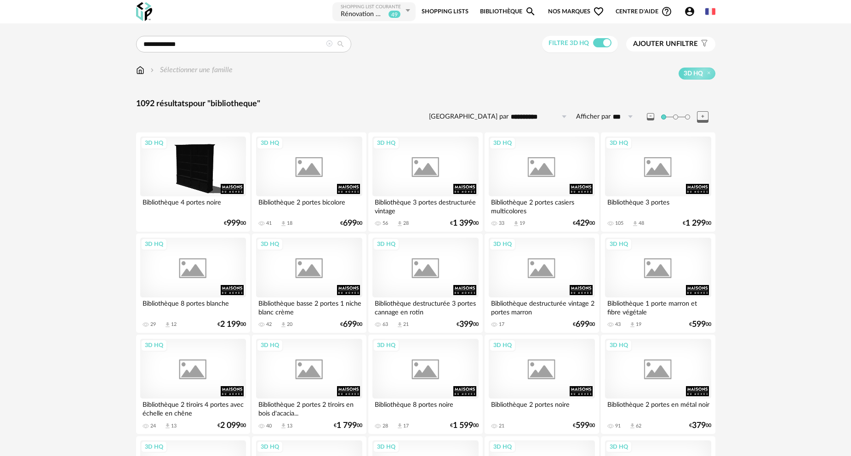
scroll to position [1149, 0]
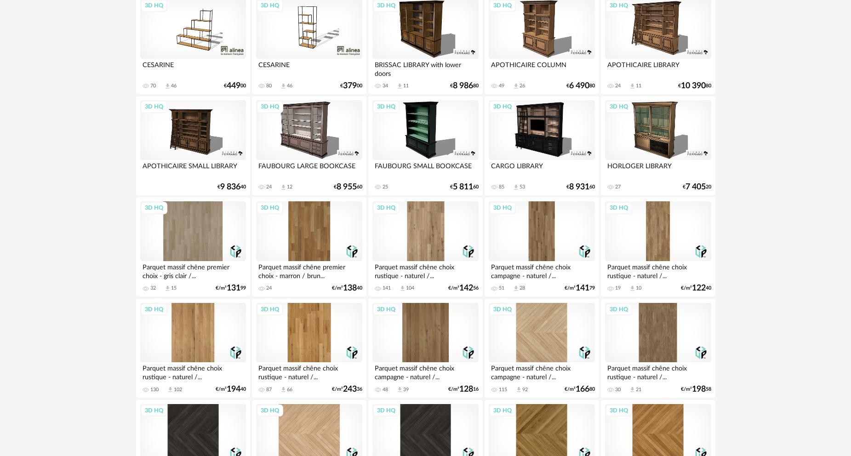
click at [548, 130] on div "3D HQ" at bounding box center [542, 130] width 106 height 60
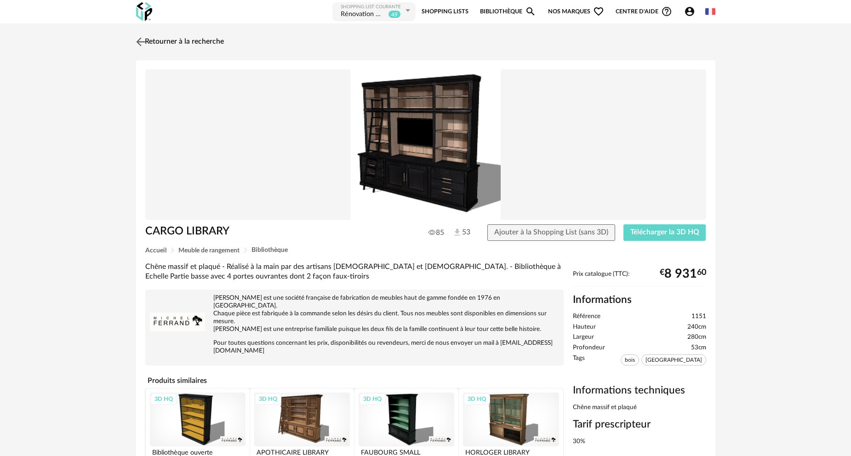
click at [202, 41] on link "Retourner à la recherche" at bounding box center [179, 42] width 90 height 20
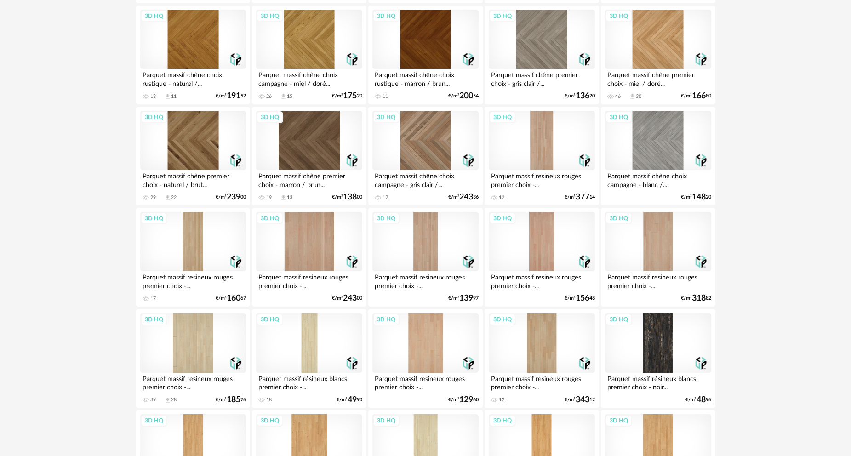
scroll to position [1760, 0]
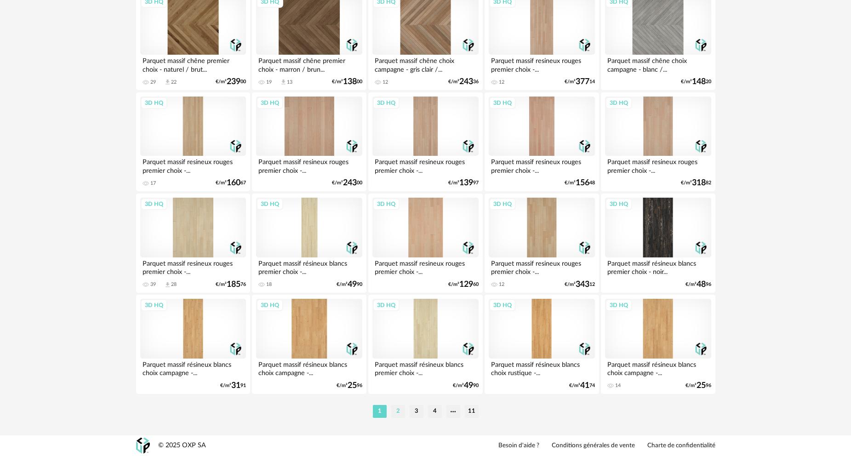
click at [397, 413] on li "2" at bounding box center [398, 411] width 14 height 13
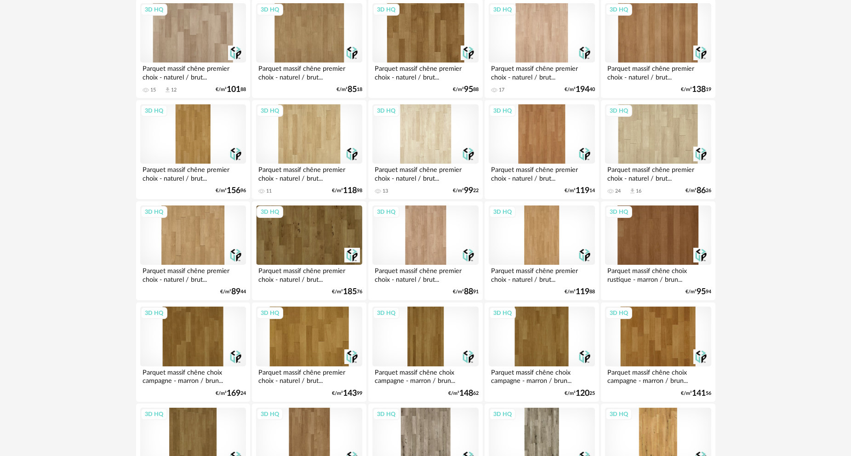
scroll to position [1760, 0]
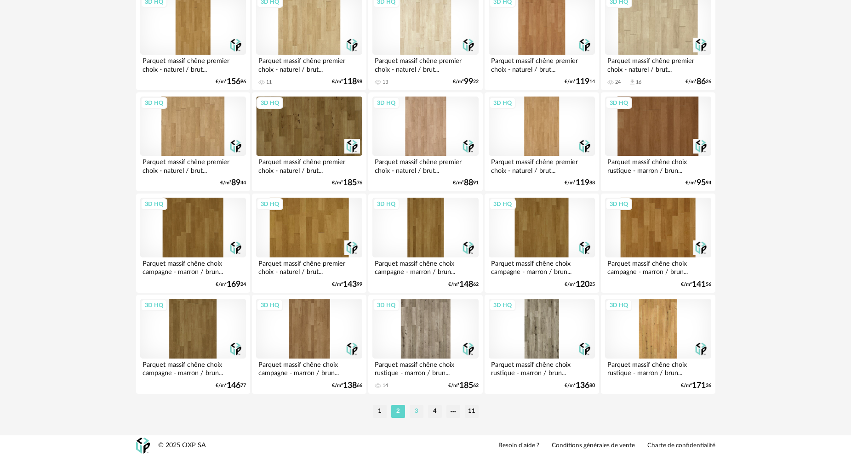
click at [417, 414] on li "3" at bounding box center [417, 411] width 14 height 13
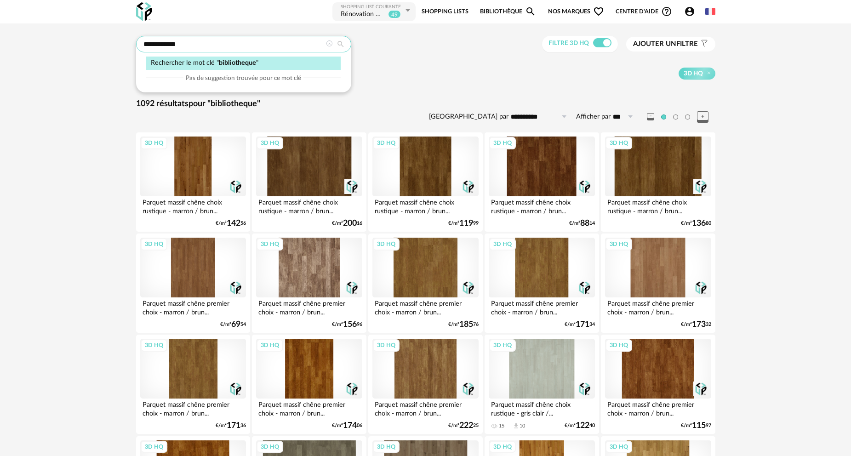
drag, startPoint x: 165, startPoint y: 41, endPoint x: 86, endPoint y: 41, distance: 78.6
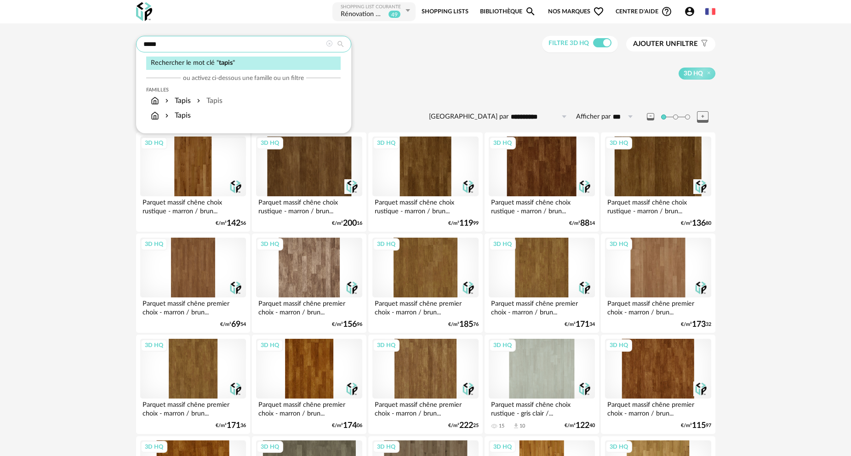
type input "*****"
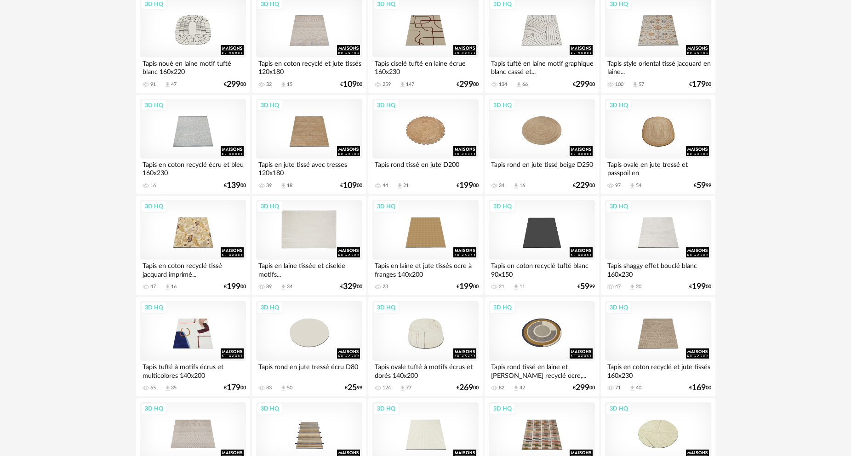
scroll to position [1103, 0]
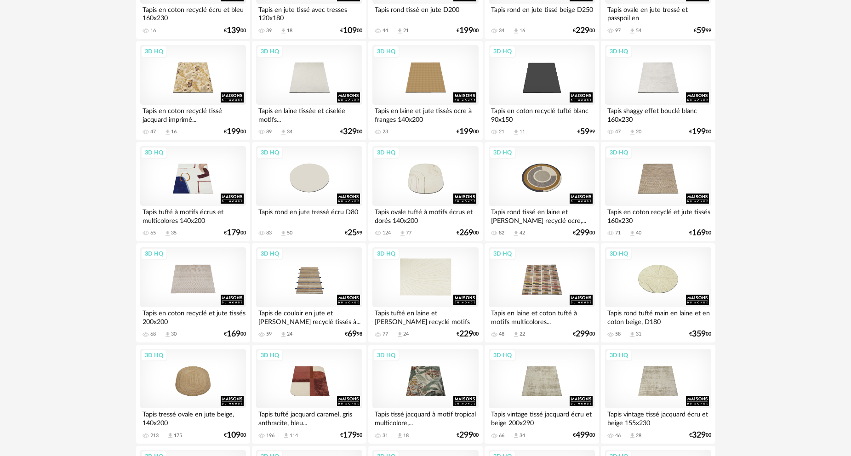
click at [427, 283] on div "3D HQ" at bounding box center [425, 277] width 106 height 60
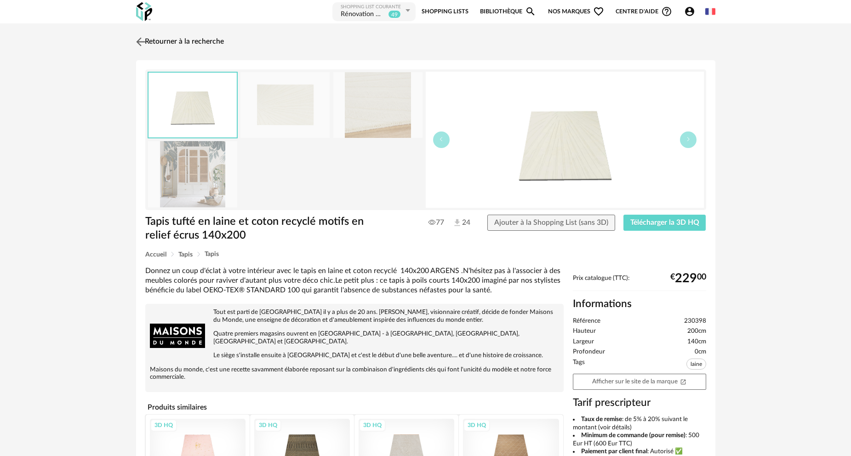
click at [160, 46] on link "Retourner à la recherche" at bounding box center [179, 42] width 90 height 20
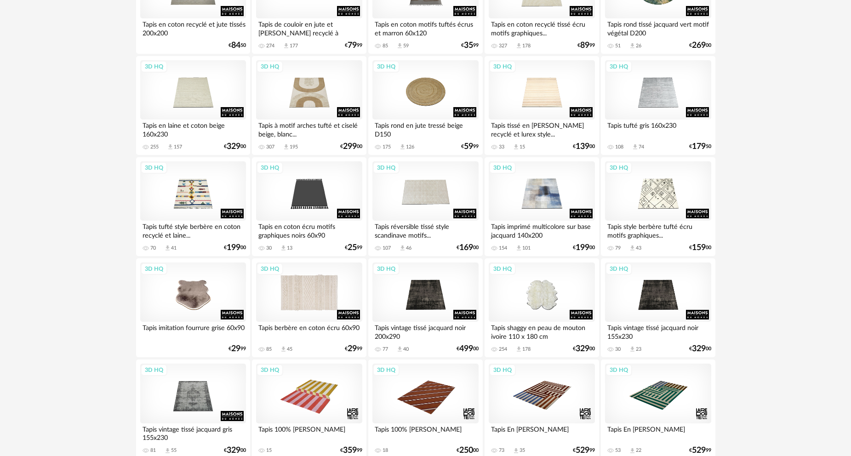
scroll to position [1609, 0]
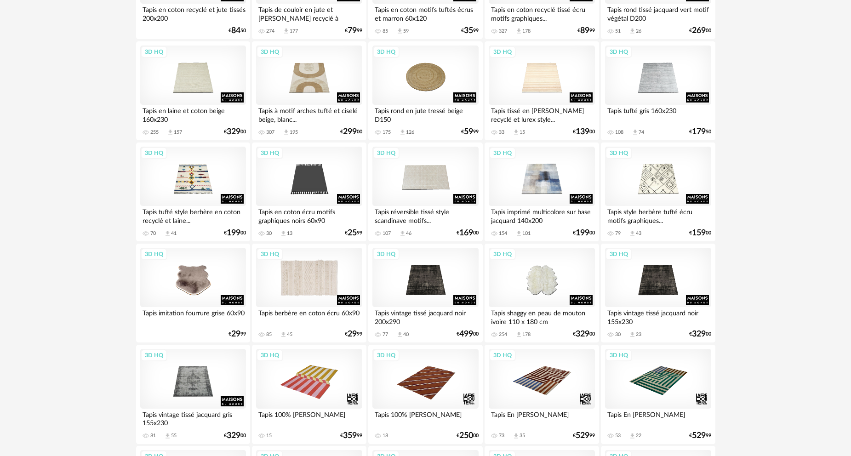
click at [309, 281] on div "3D HQ" at bounding box center [309, 278] width 106 height 60
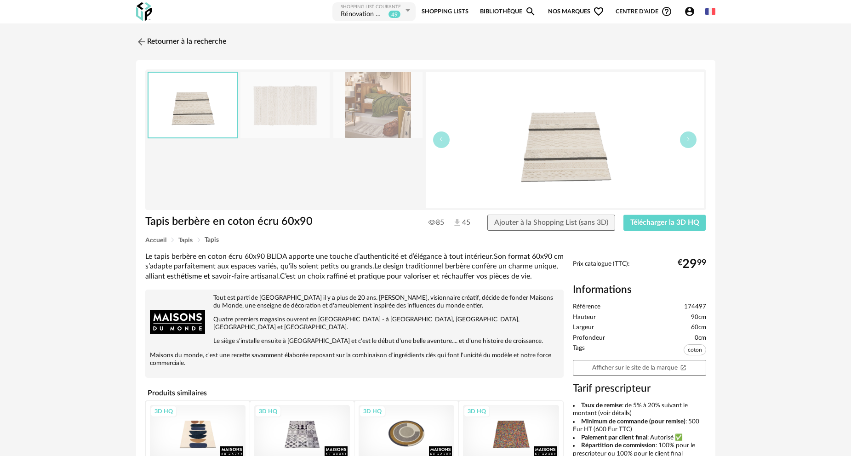
click at [380, 120] on img at bounding box center [377, 105] width 89 height 66
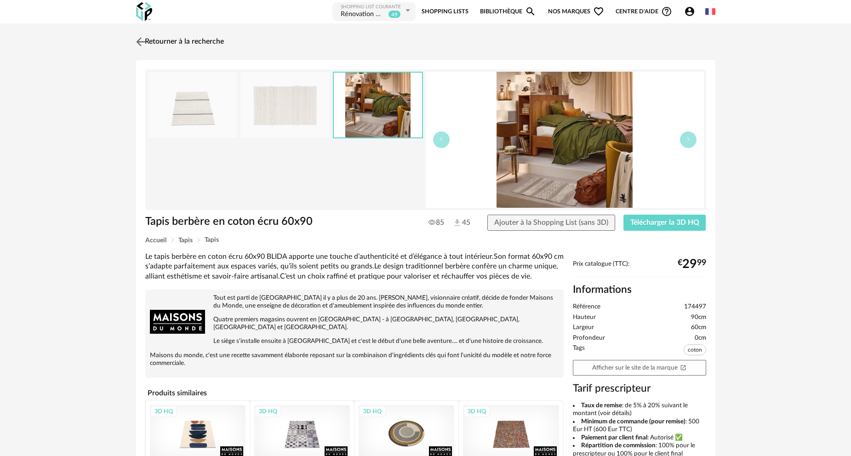
click at [197, 43] on link "Retourner à la recherche" at bounding box center [179, 42] width 90 height 20
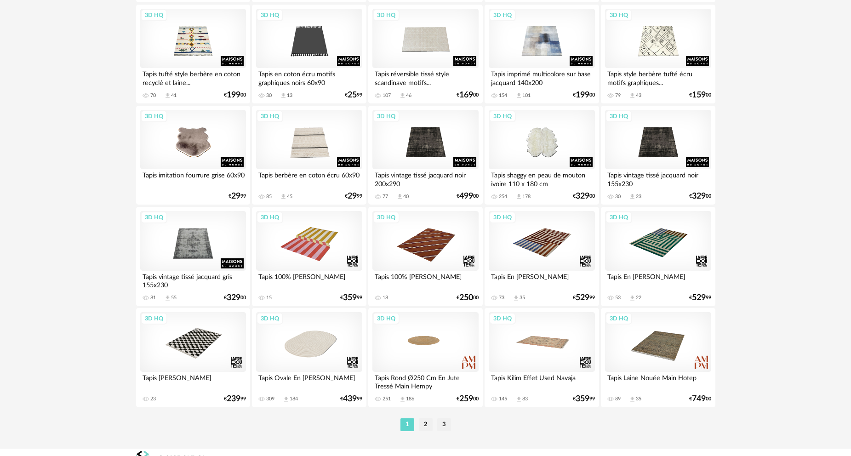
scroll to position [1760, 0]
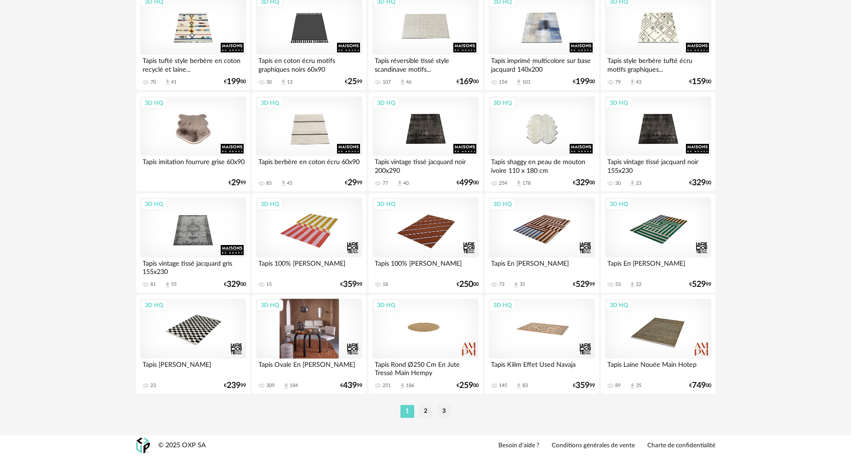
click at [326, 344] on div "3D HQ" at bounding box center [309, 329] width 106 height 60
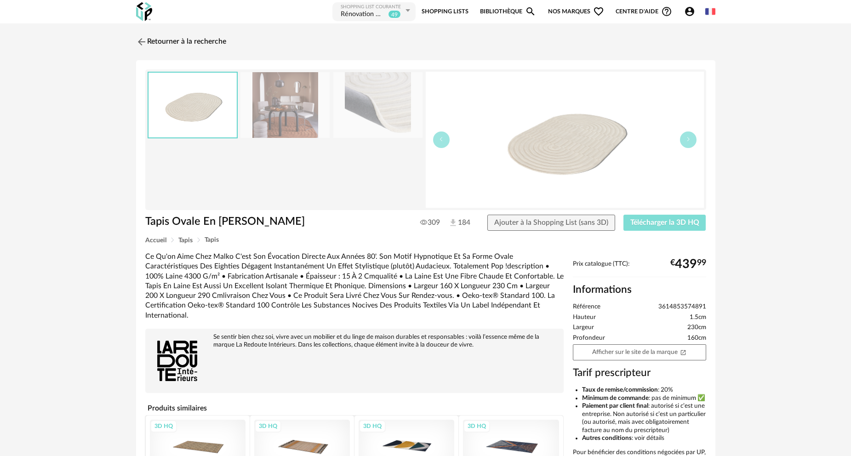
click at [662, 222] on span "Télécharger la 3D HQ" at bounding box center [664, 222] width 69 height 7
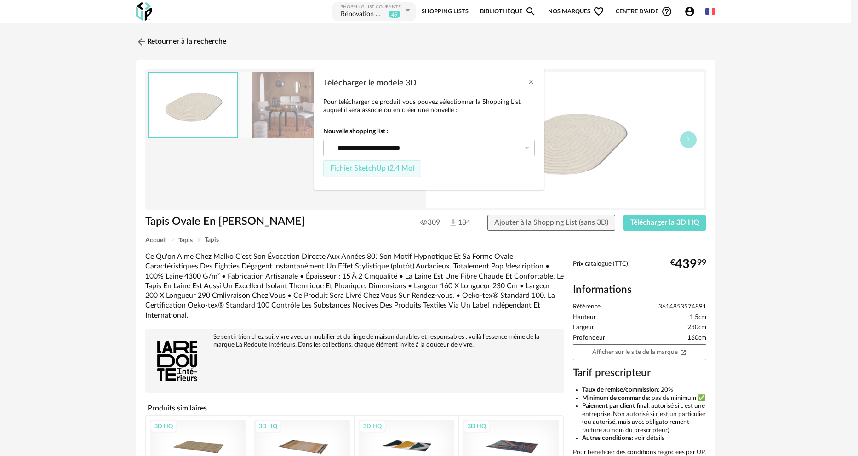
click at [398, 170] on span "Fichier SketchUp (2,4 Mo)" at bounding box center [372, 168] width 84 height 7
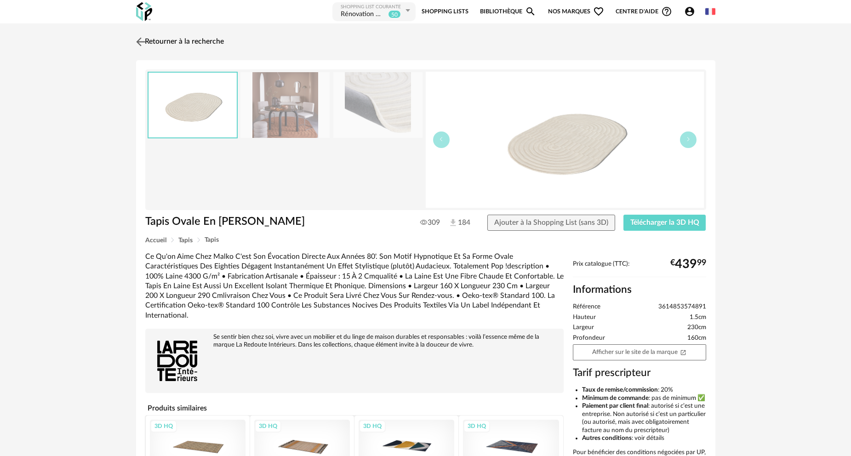
click at [181, 44] on link "Retourner à la recherche" at bounding box center [179, 42] width 90 height 20
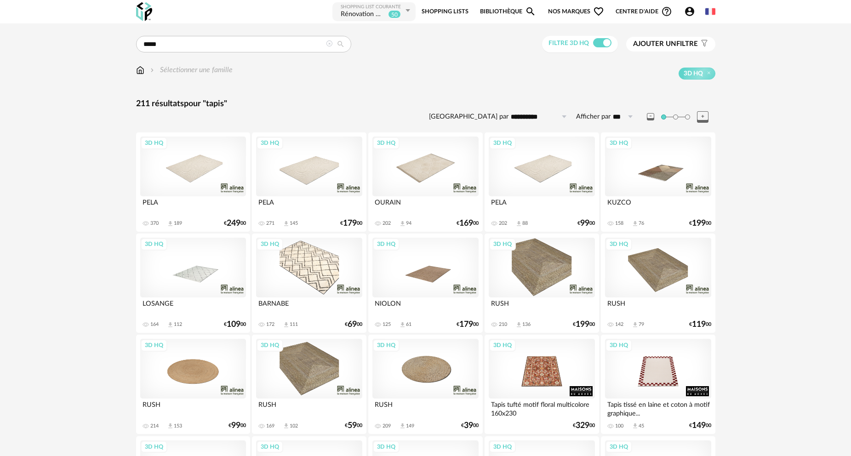
click at [330, 46] on icon at bounding box center [329, 43] width 6 height 6
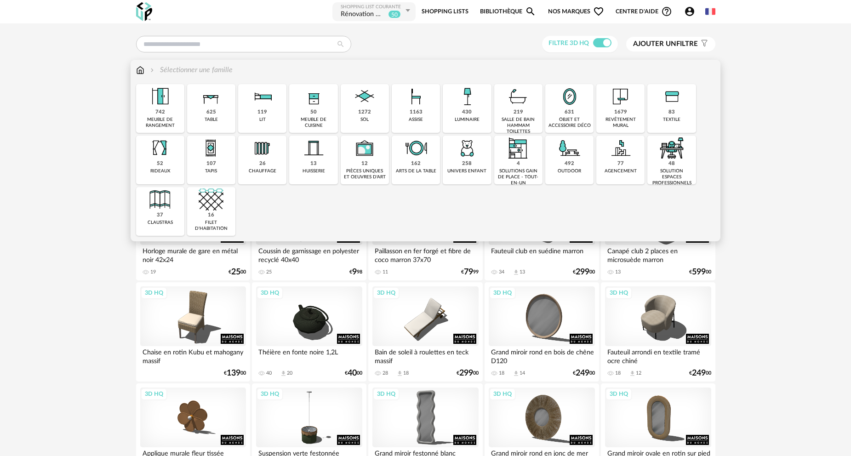
click at [485, 109] on div "430 luminaire" at bounding box center [467, 108] width 48 height 49
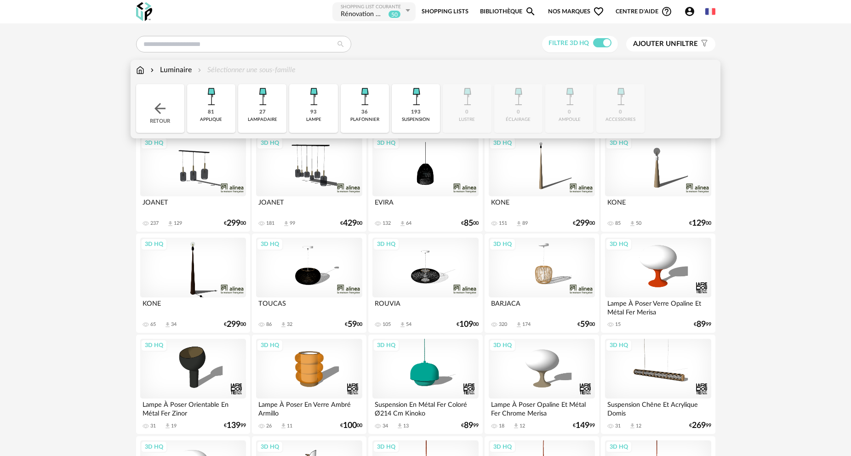
click at [266, 110] on div "27 lampadaire" at bounding box center [262, 108] width 48 height 49
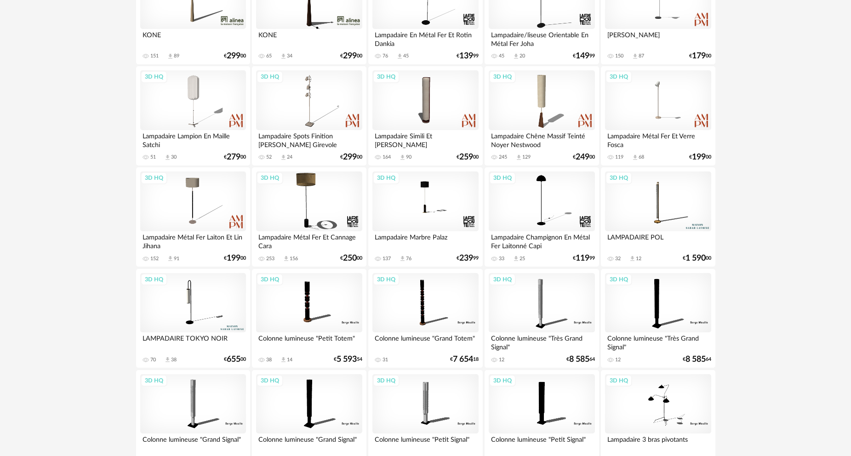
scroll to position [184, 0]
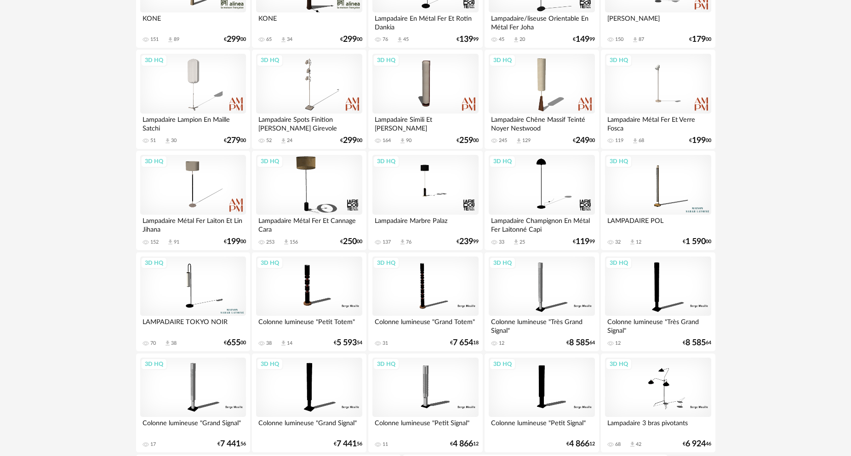
click at [309, 286] on div "3D HQ" at bounding box center [309, 286] width 106 height 60
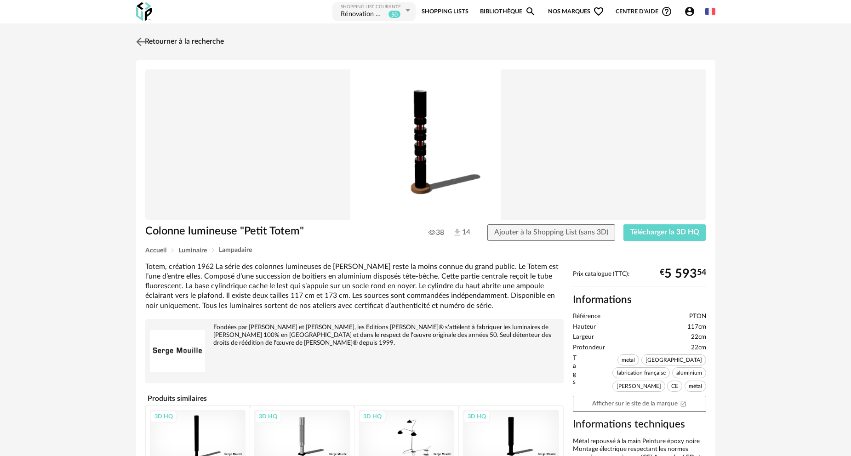
click at [184, 39] on link "Retourner à la recherche" at bounding box center [179, 42] width 90 height 20
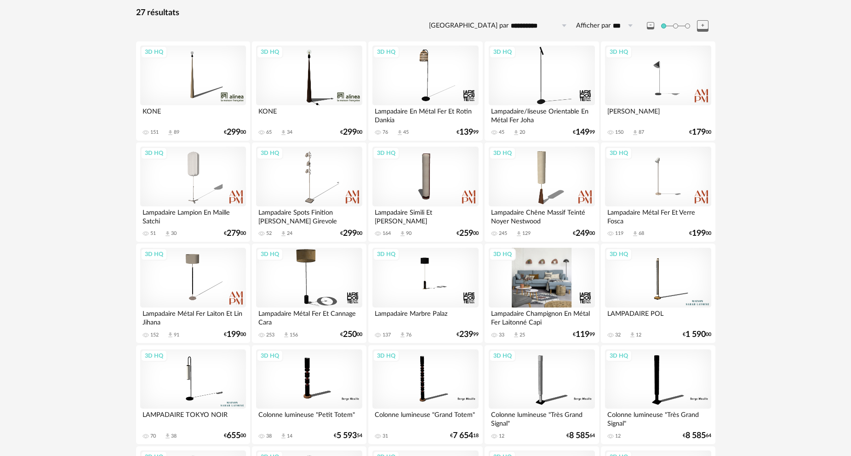
scroll to position [92, 0]
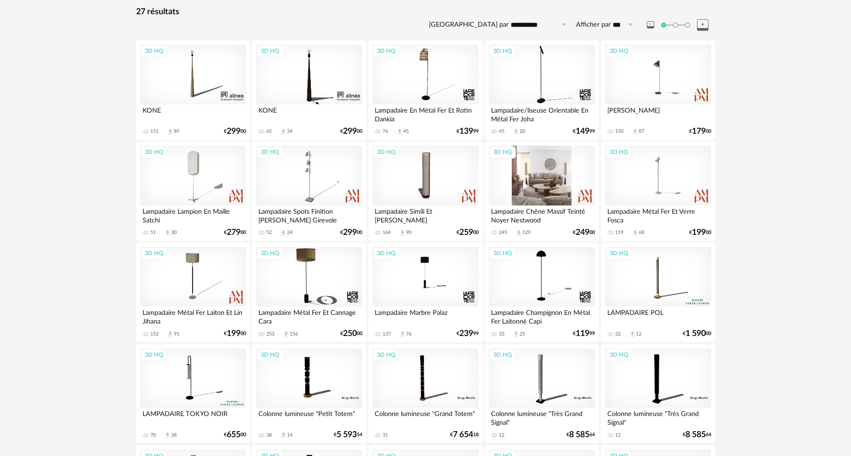
click at [556, 193] on div "3D HQ" at bounding box center [542, 176] width 106 height 60
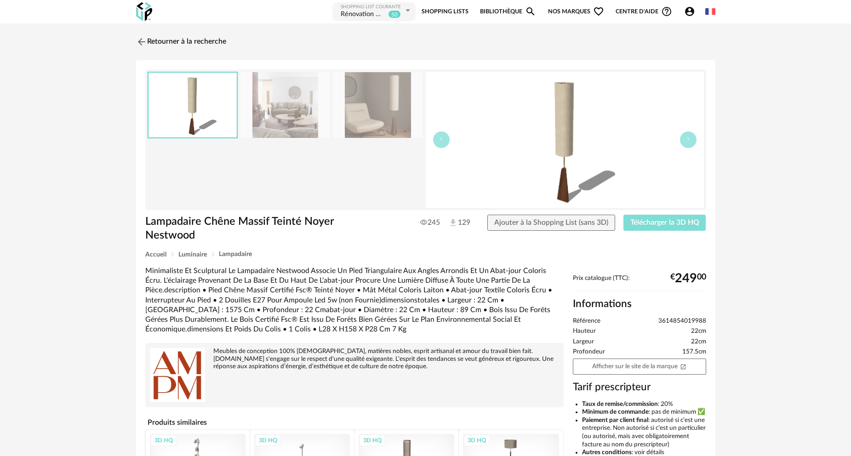
click at [654, 222] on span "Télécharger la 3D HQ" at bounding box center [664, 222] width 69 height 7
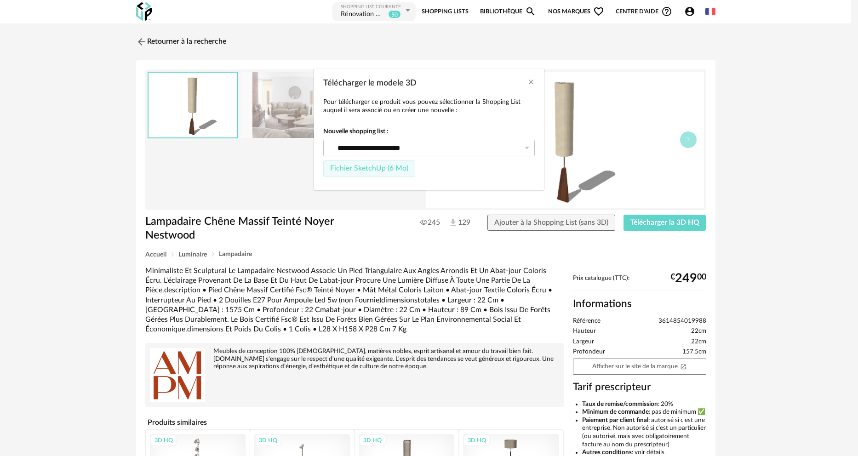
click at [387, 171] on button "Fichier SketchUp (6 Mo)" at bounding box center [369, 168] width 92 height 17
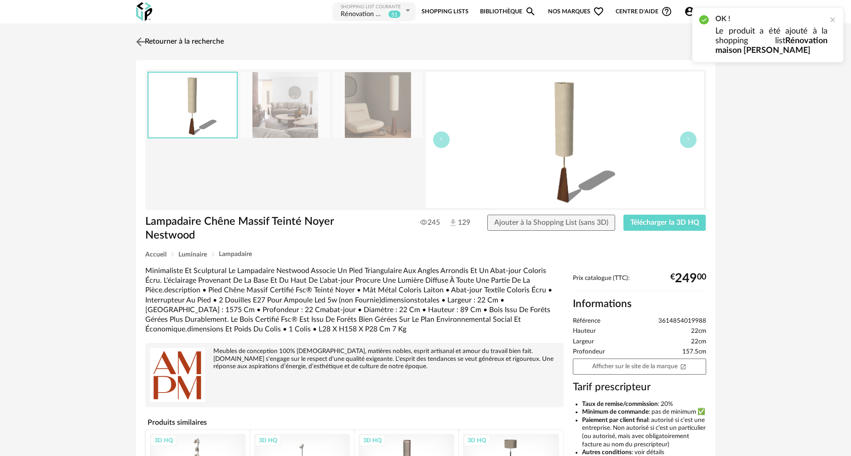
click at [193, 43] on link "Retourner à la recherche" at bounding box center [179, 42] width 90 height 20
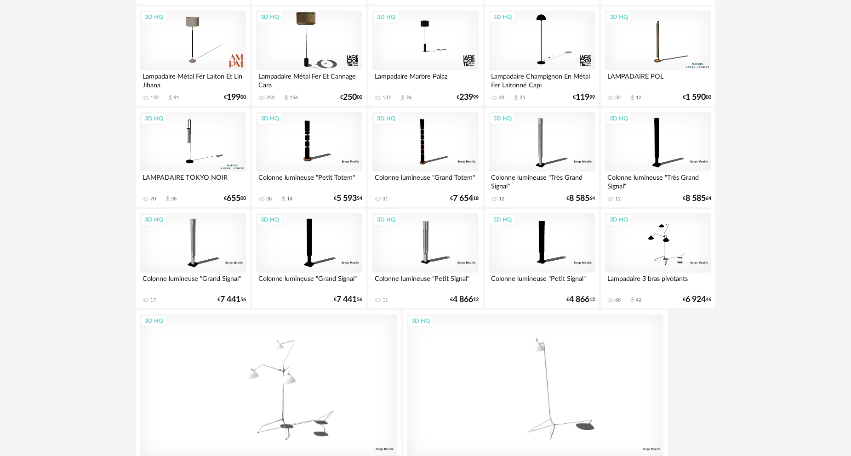
scroll to position [313, 0]
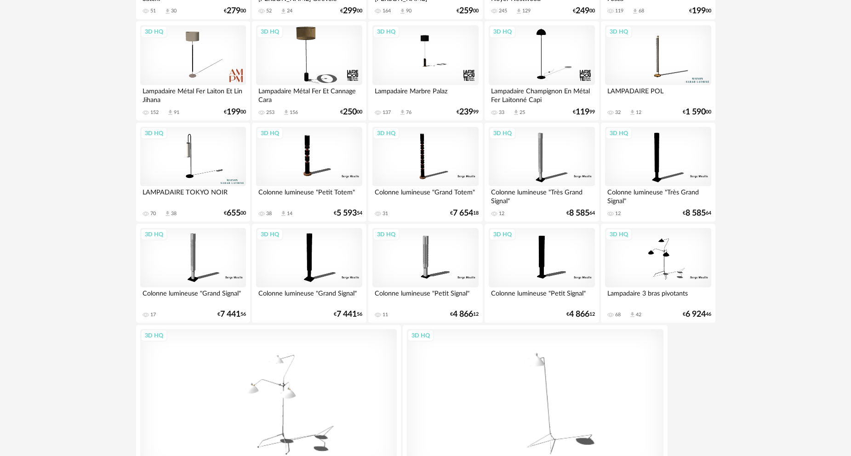
click at [648, 169] on div "3D HQ" at bounding box center [658, 157] width 106 height 60
